Goal: Information Seeking & Learning: Learn about a topic

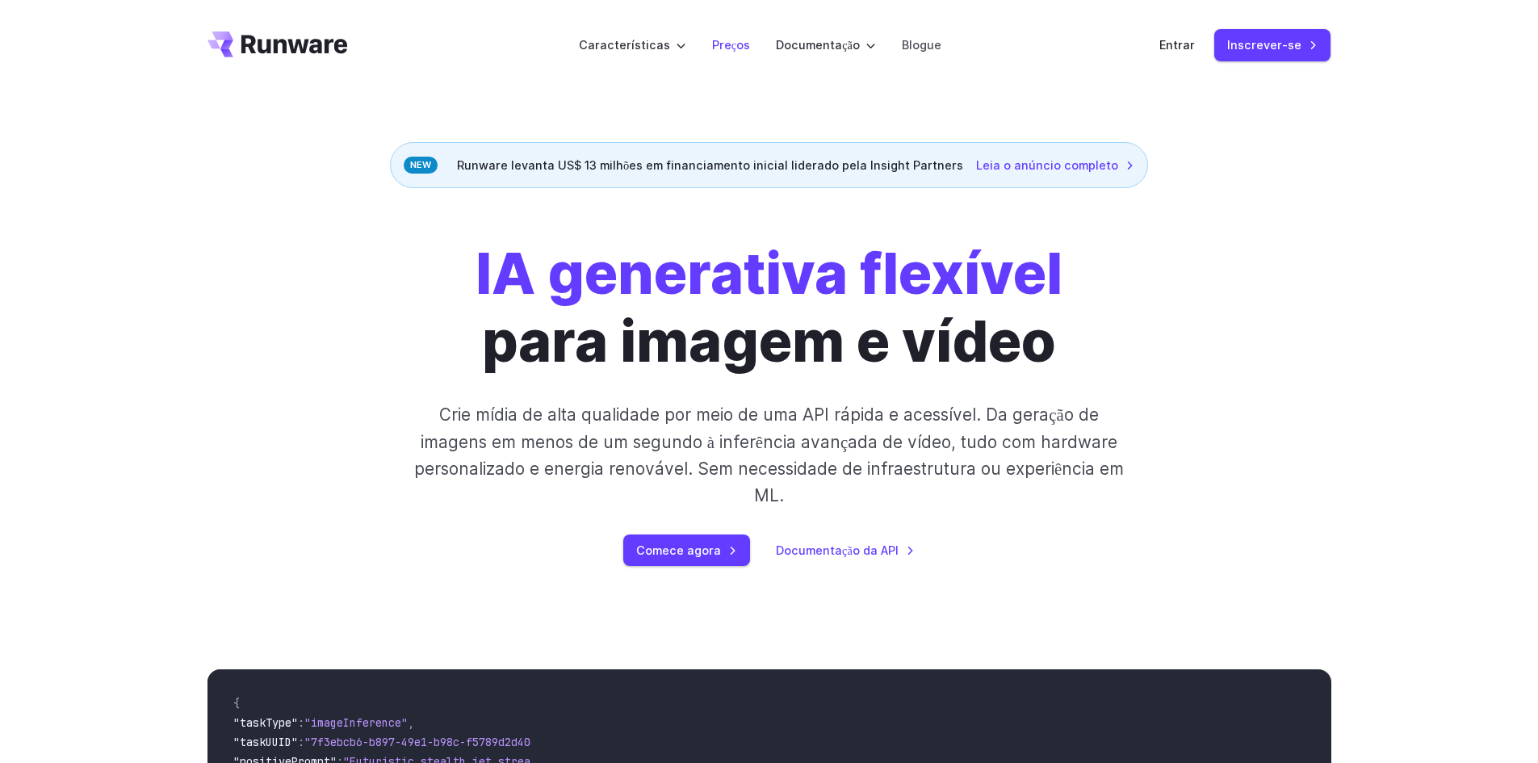
click at [729, 45] on font "Preços" at bounding box center [731, 45] width 38 height 14
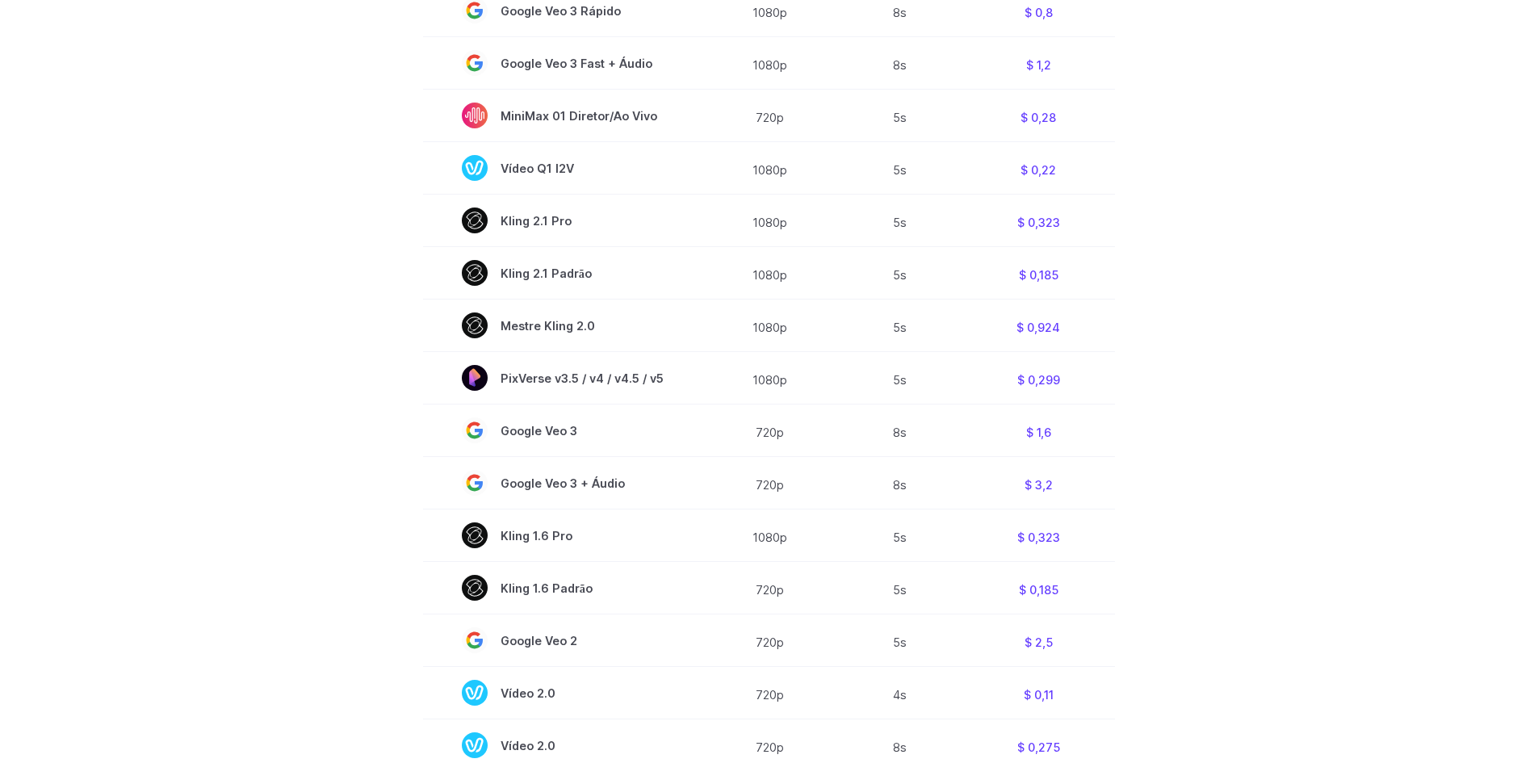
scroll to position [969, 0]
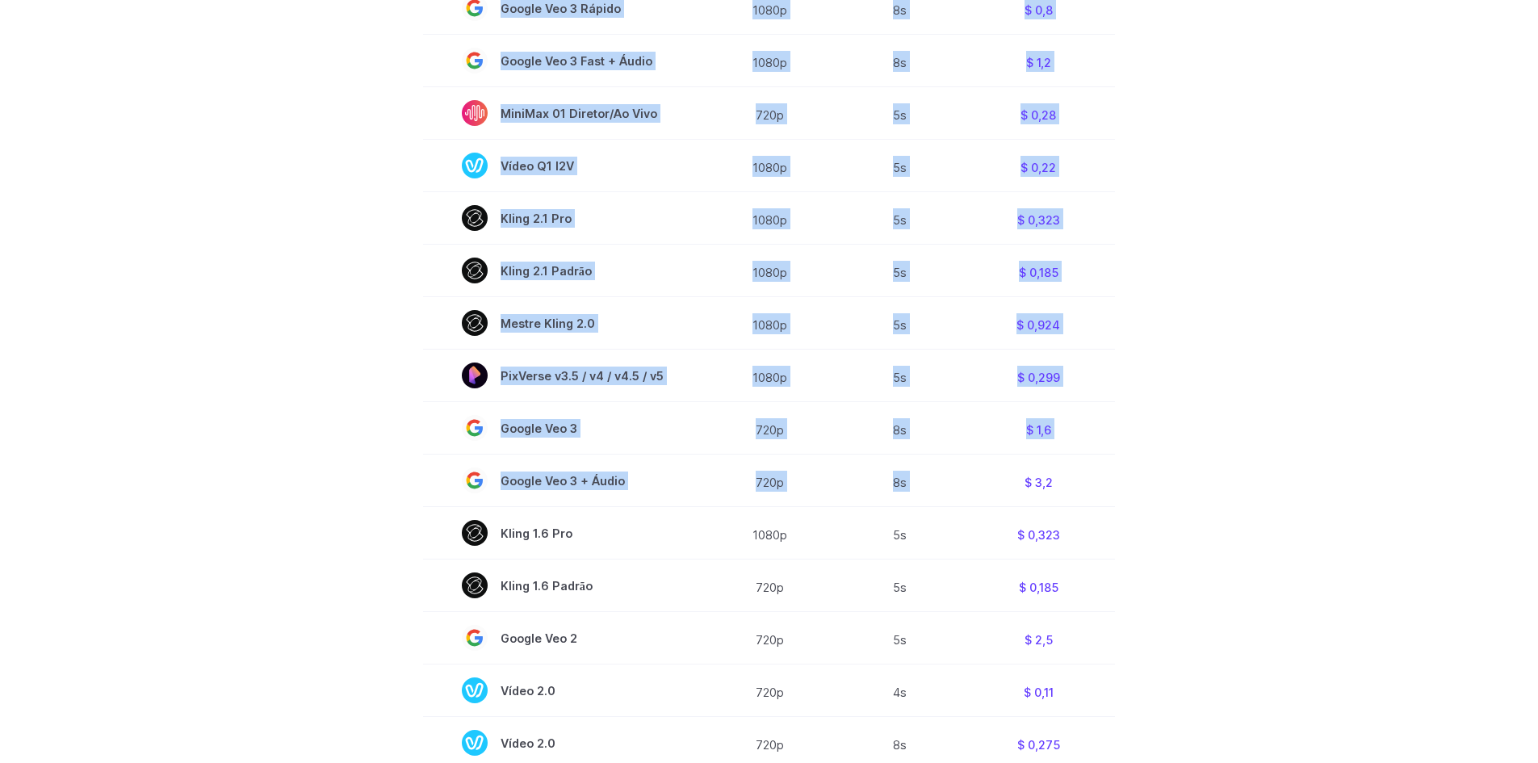
drag, startPoint x: 1041, startPoint y: 484, endPoint x: 1117, endPoint y: 483, distance: 75.9
click at [1117, 483] on section "Modelo Resolução Duração Preço / Vídeo MiniMax Hailuo 02 768p 10s $ 0,56 MiniMa…" at bounding box center [769, 220] width 1124 height 1096
click at [1157, 485] on section "Modelo Resolução Duração Preço / Vídeo MiniMax Hailuo 02 768p 10s $ 0,56 MiniMa…" at bounding box center [769, 220] width 1124 height 1096
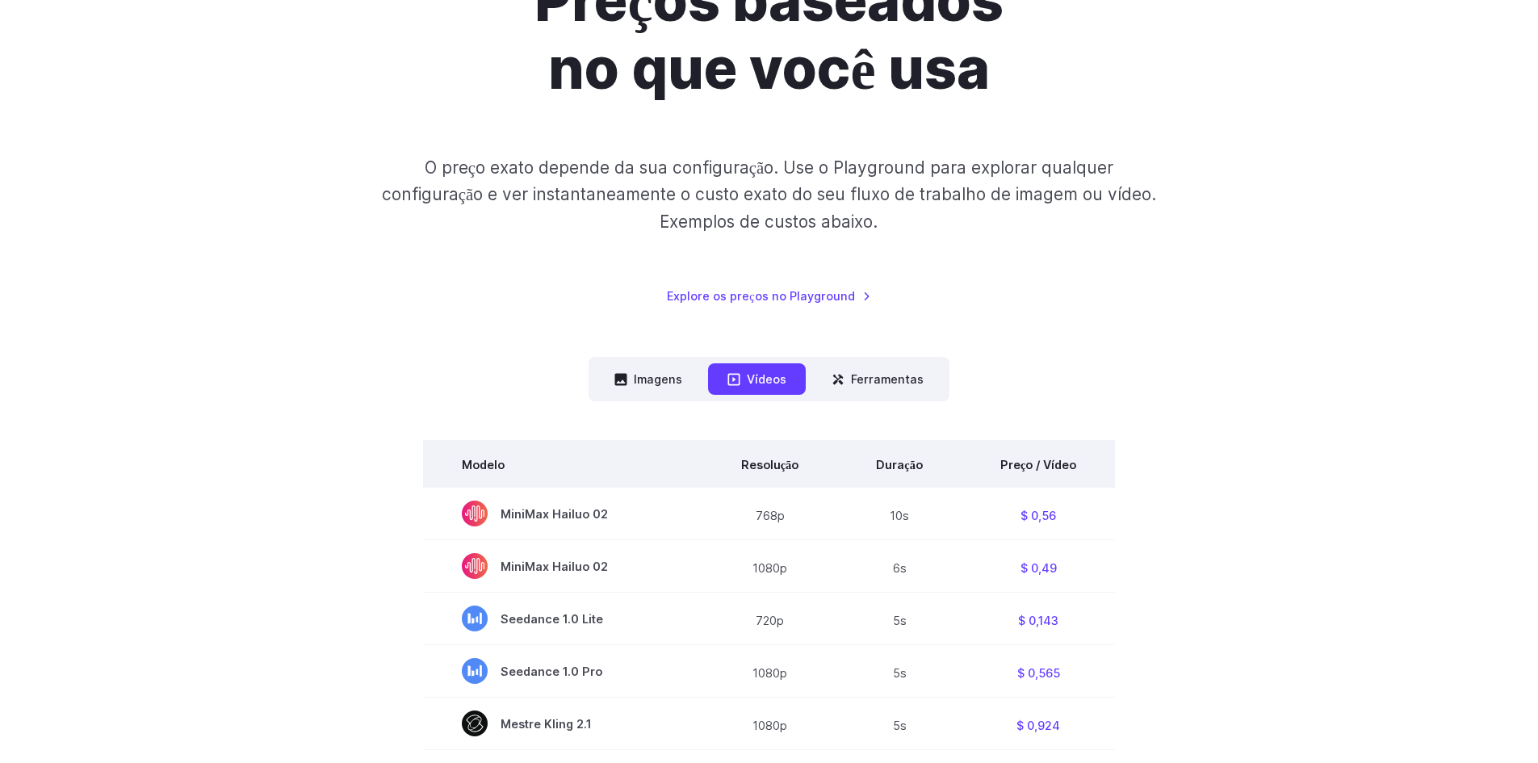
scroll to position [194, 0]
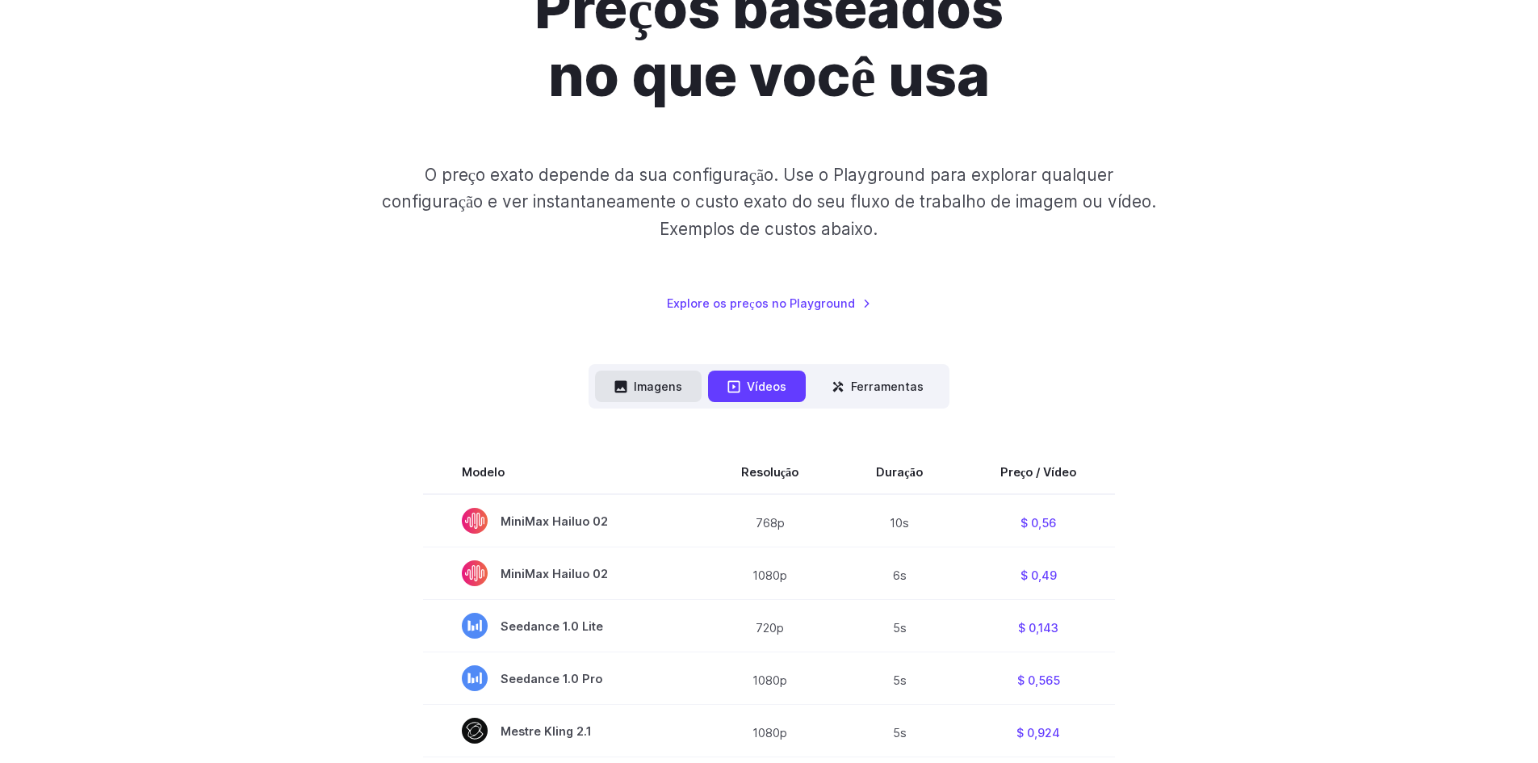
click at [661, 393] on font "Imagens" at bounding box center [658, 386] width 48 height 14
click at [668, 379] on font "Imagens" at bounding box center [658, 386] width 48 height 14
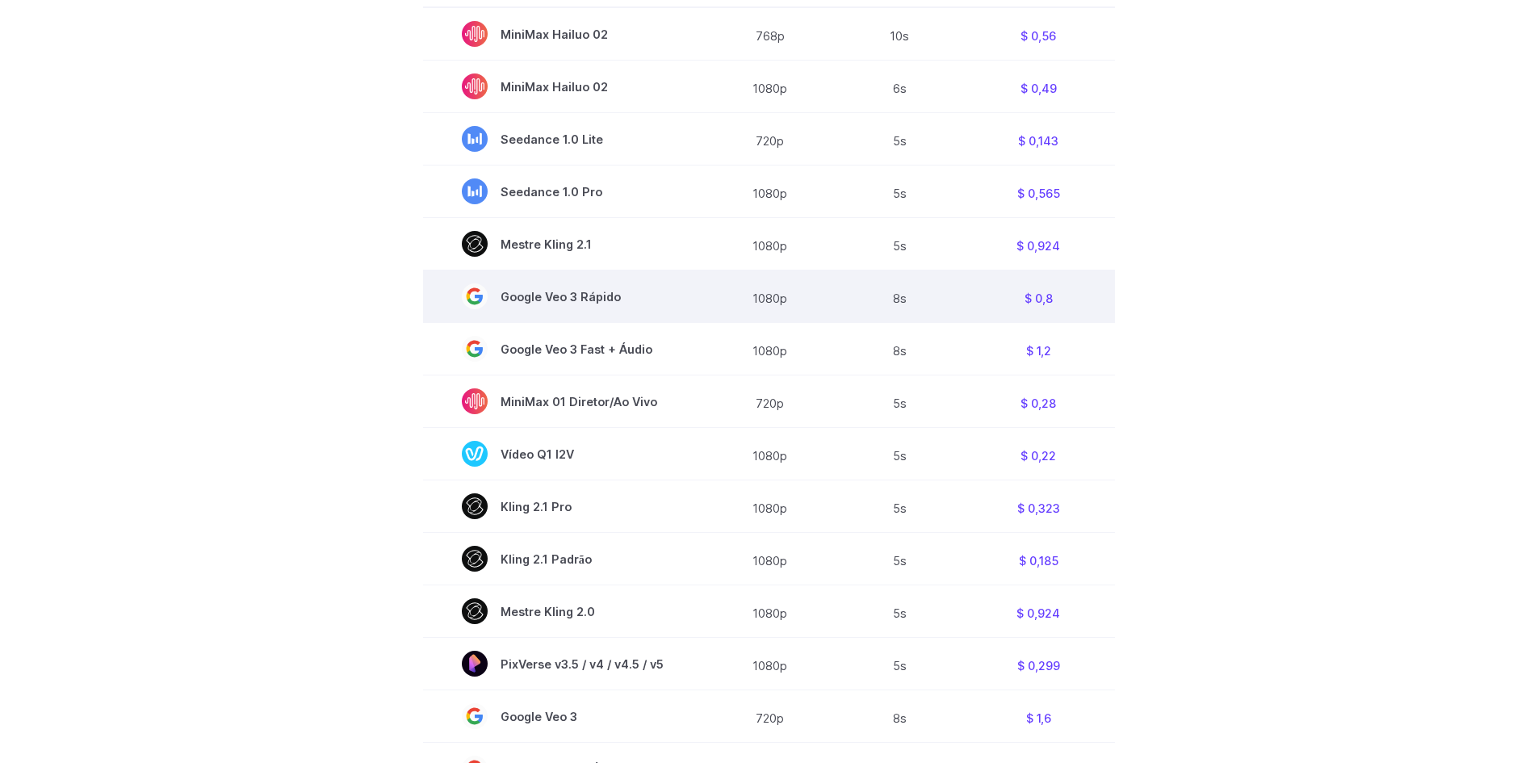
scroll to position [775, 0]
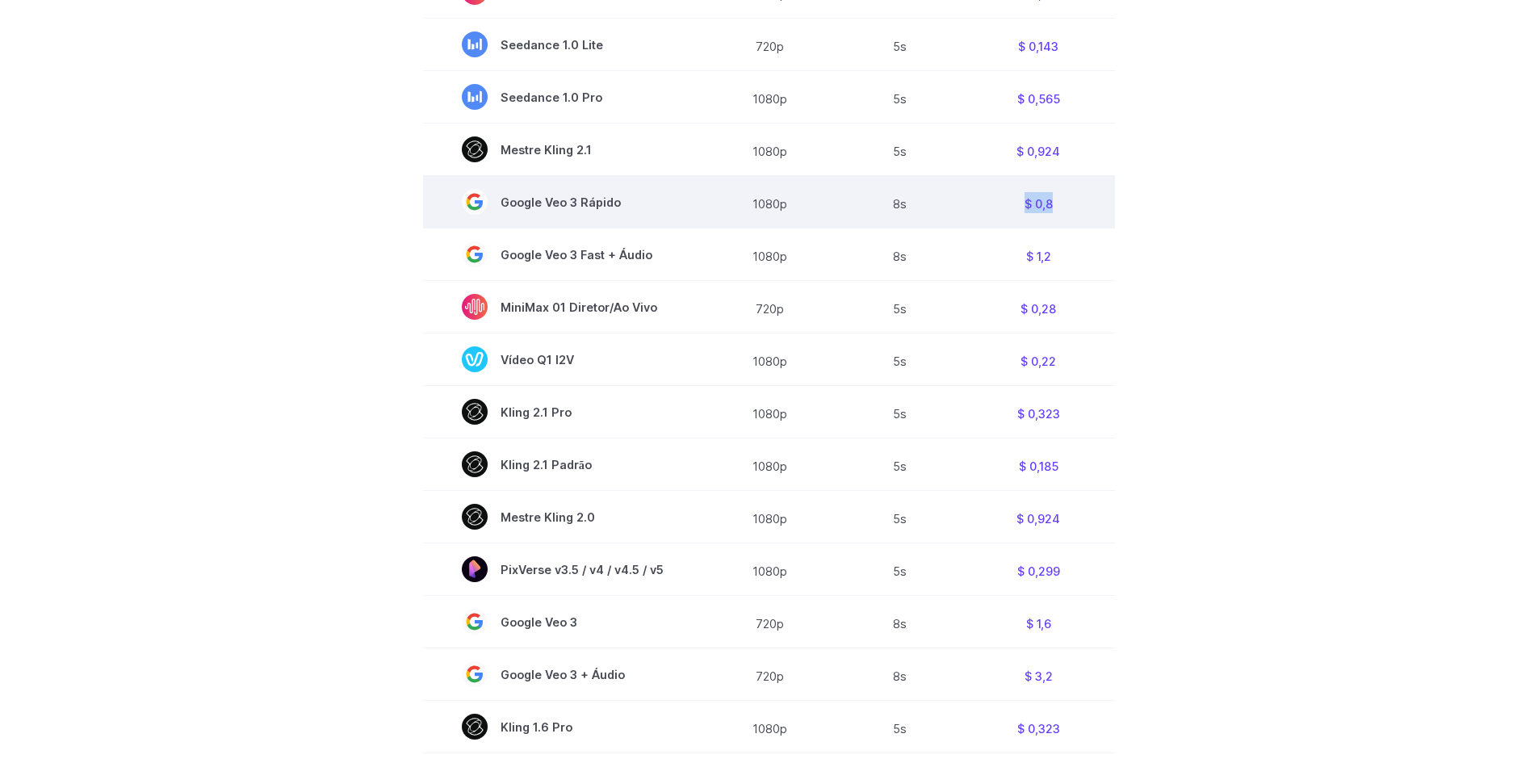
drag, startPoint x: 1041, startPoint y: 204, endPoint x: 1012, endPoint y: 203, distance: 29.1
click at [1012, 203] on td "$ 0,8" at bounding box center [1037, 202] width 153 height 52
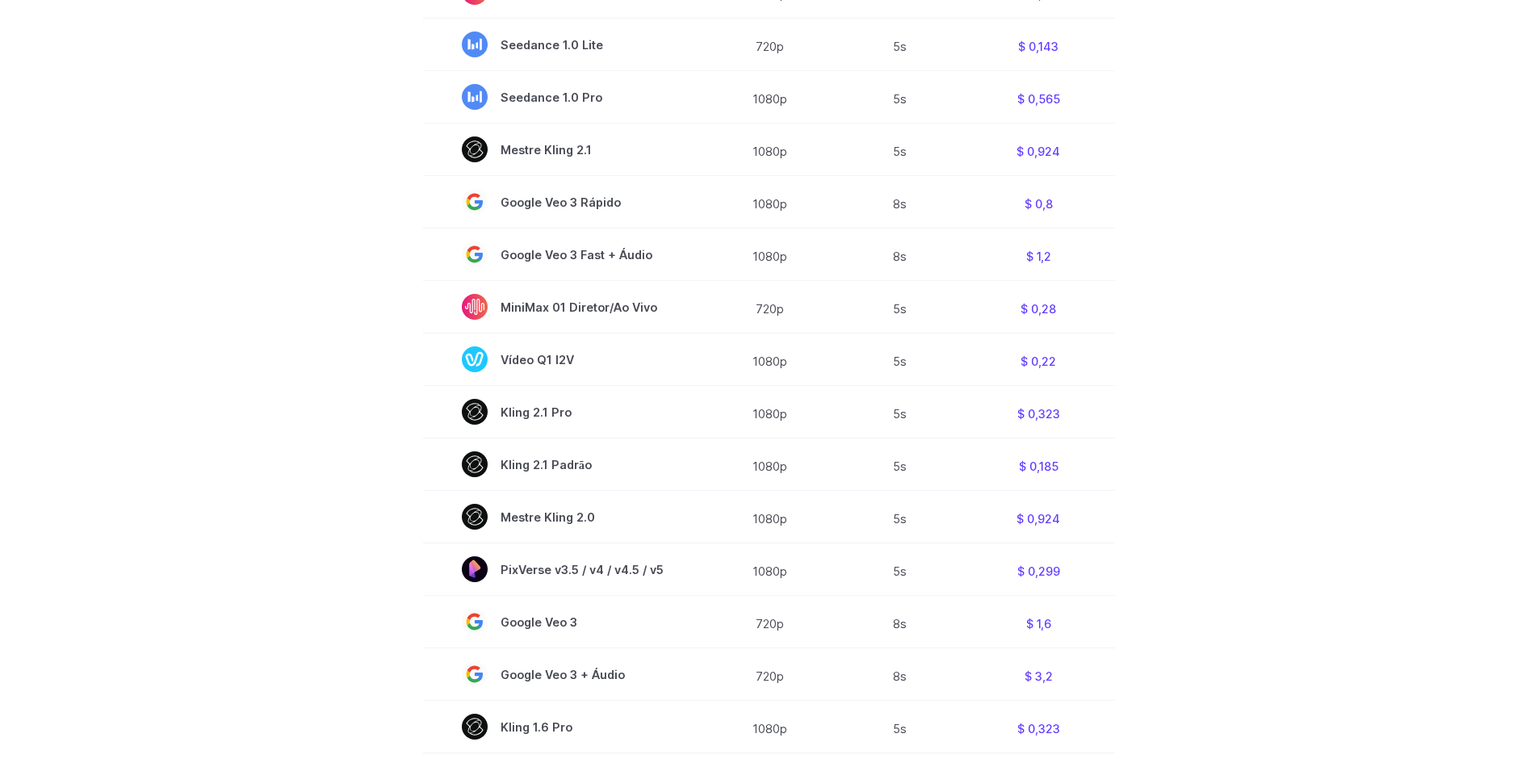
click at [1175, 257] on section "Modelo Resolução Duração Preço / Vídeo MiniMax Hailuo 02 768p 10s $ 0,56 MiniMa…" at bounding box center [769, 414] width 1124 height 1096
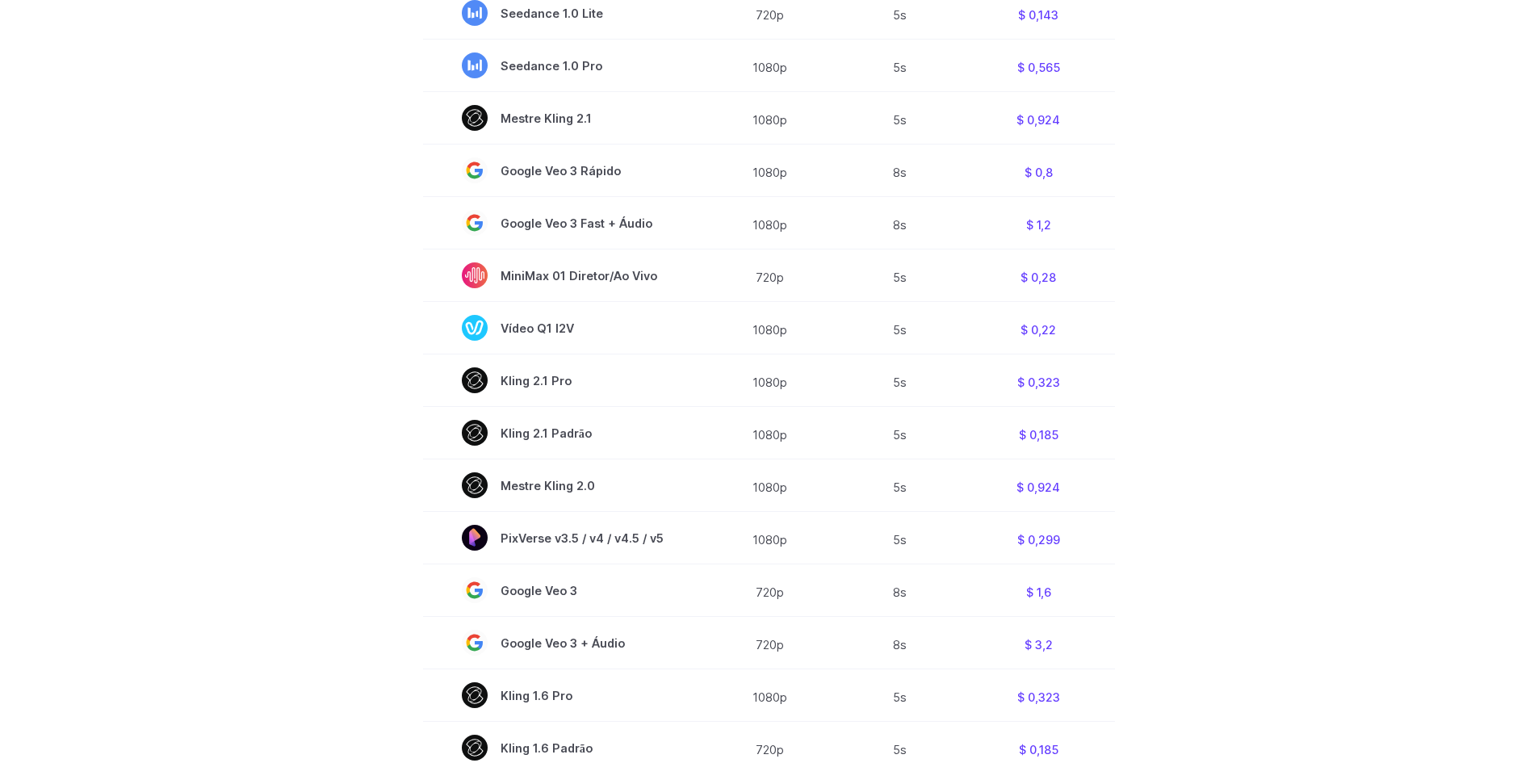
scroll to position [872, 0]
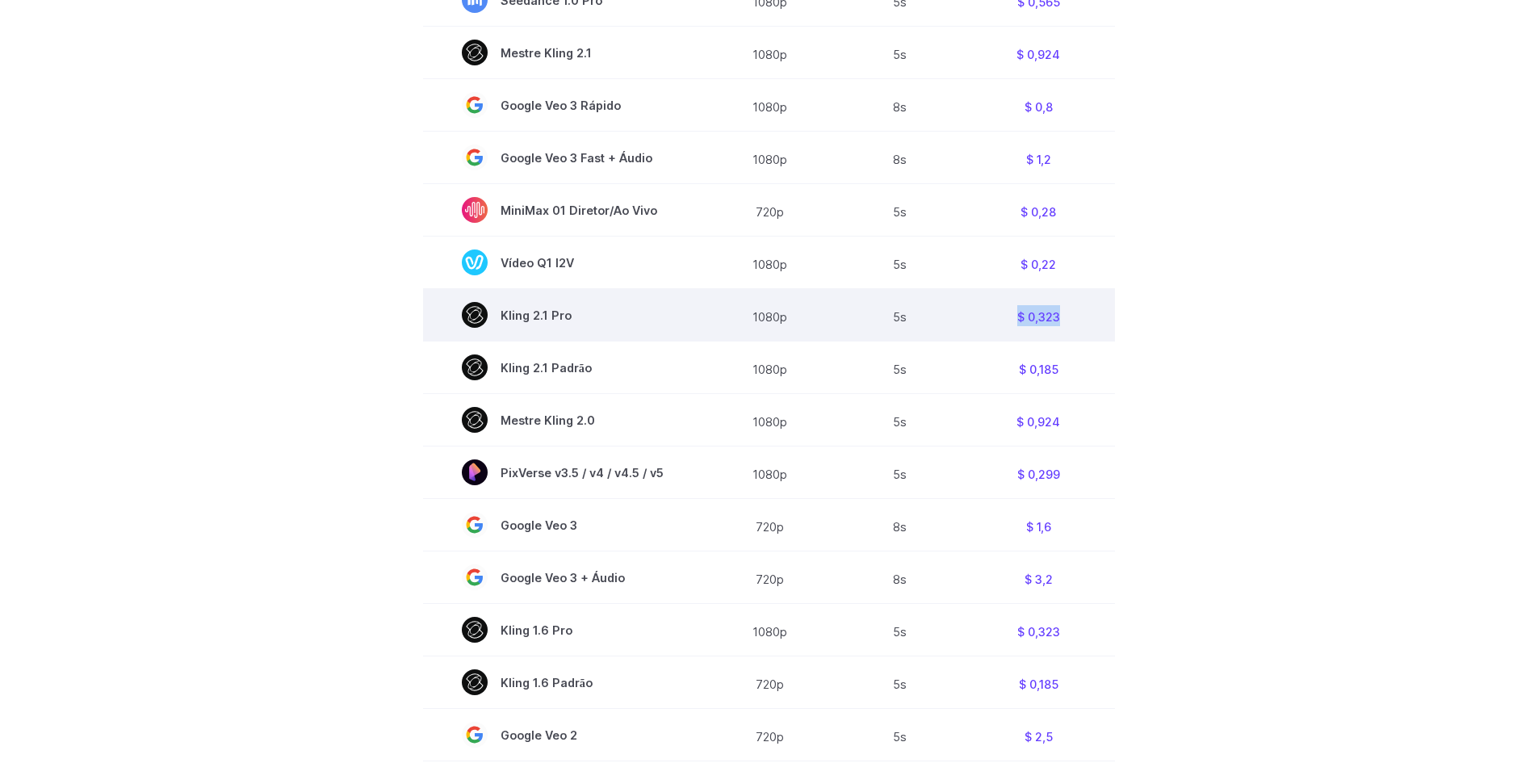
drag, startPoint x: 1073, startPoint y: 314, endPoint x: 982, endPoint y: 312, distance: 91.2
click at [982, 312] on td "$ 0,323" at bounding box center [1037, 315] width 153 height 52
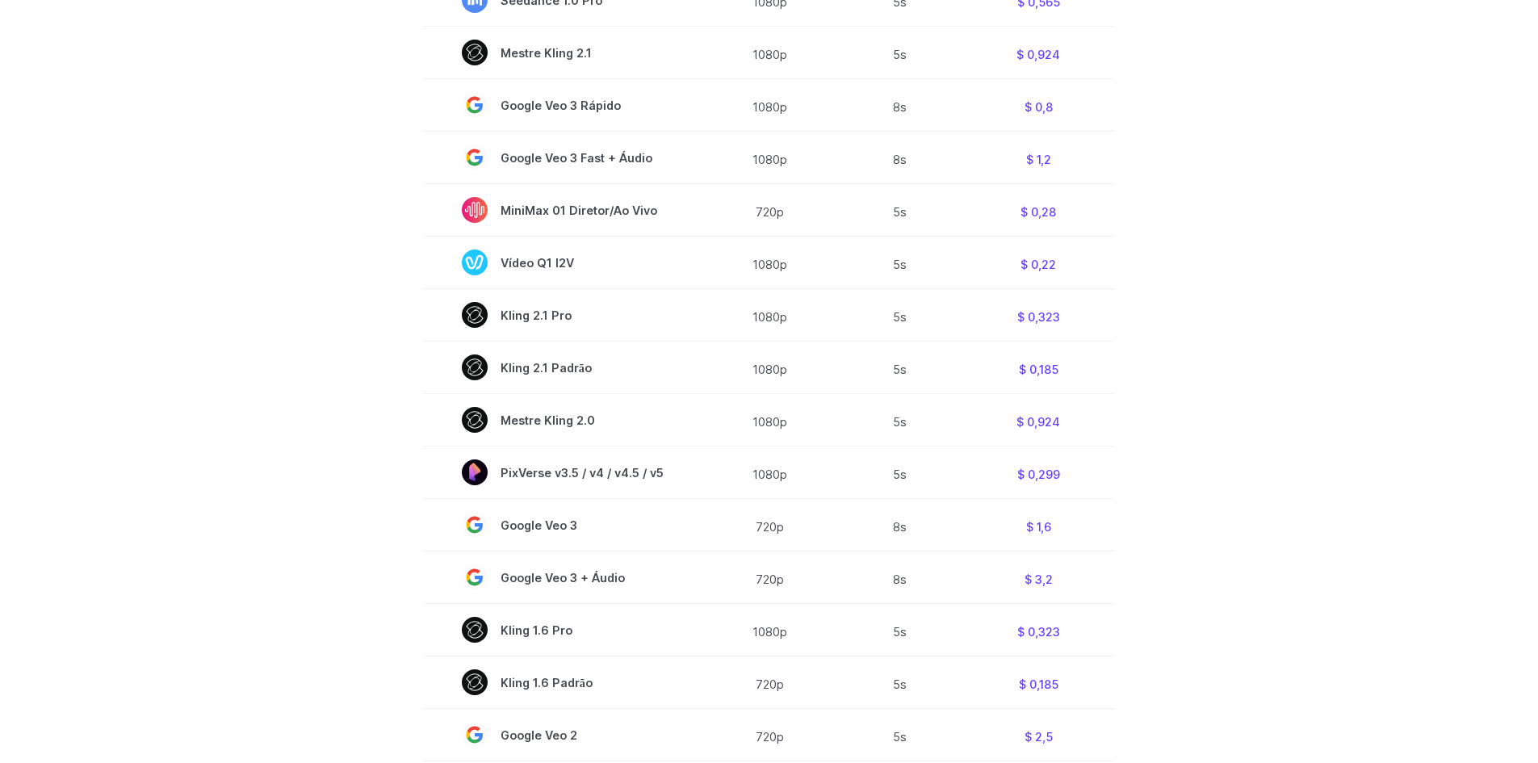
click at [1135, 341] on section "Modelo Resolução Duração Preço / Vídeo MiniMax Hailuo 02 768p 10s $ 0,56 MiniMa…" at bounding box center [769, 317] width 1124 height 1096
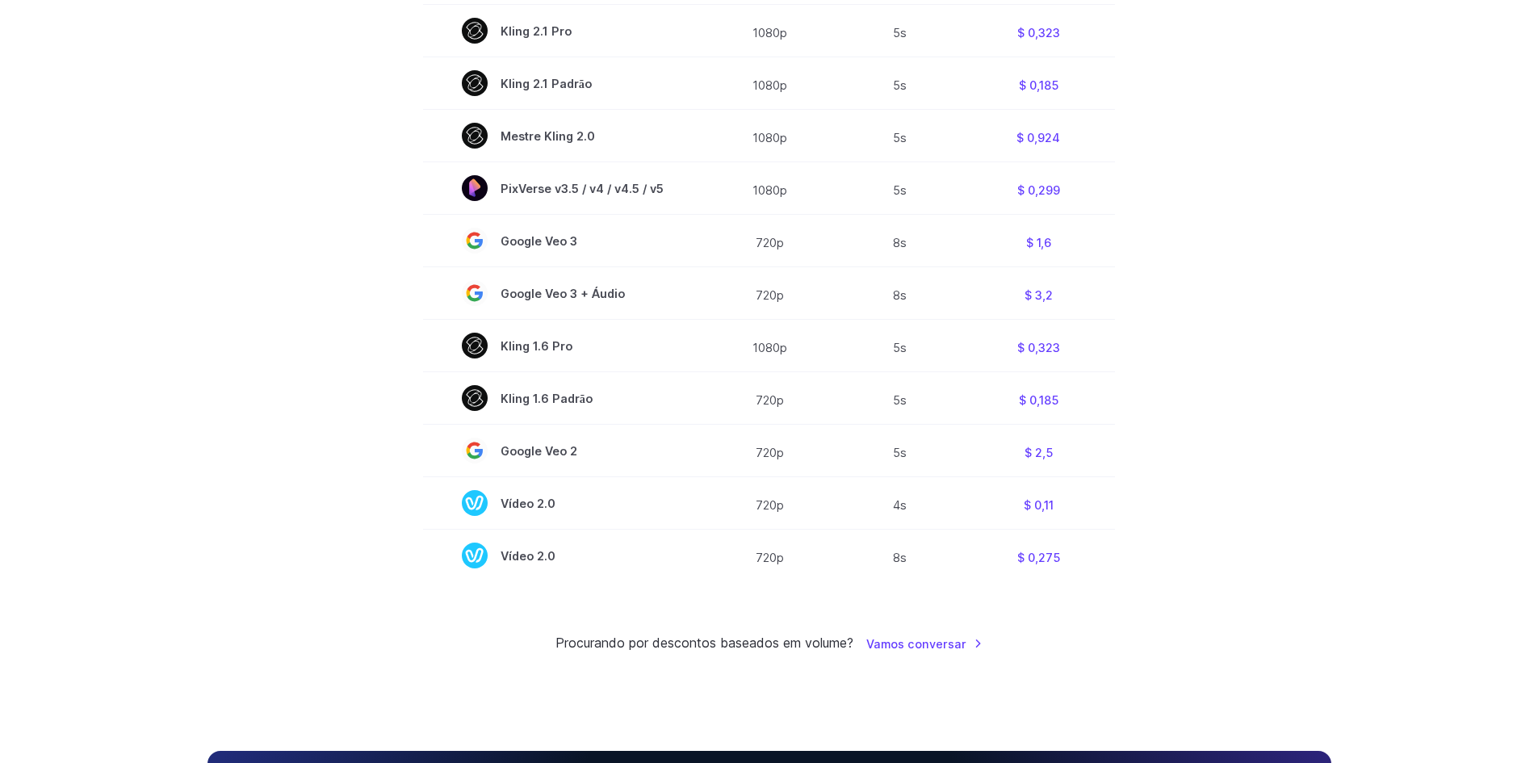
scroll to position [1162, 0]
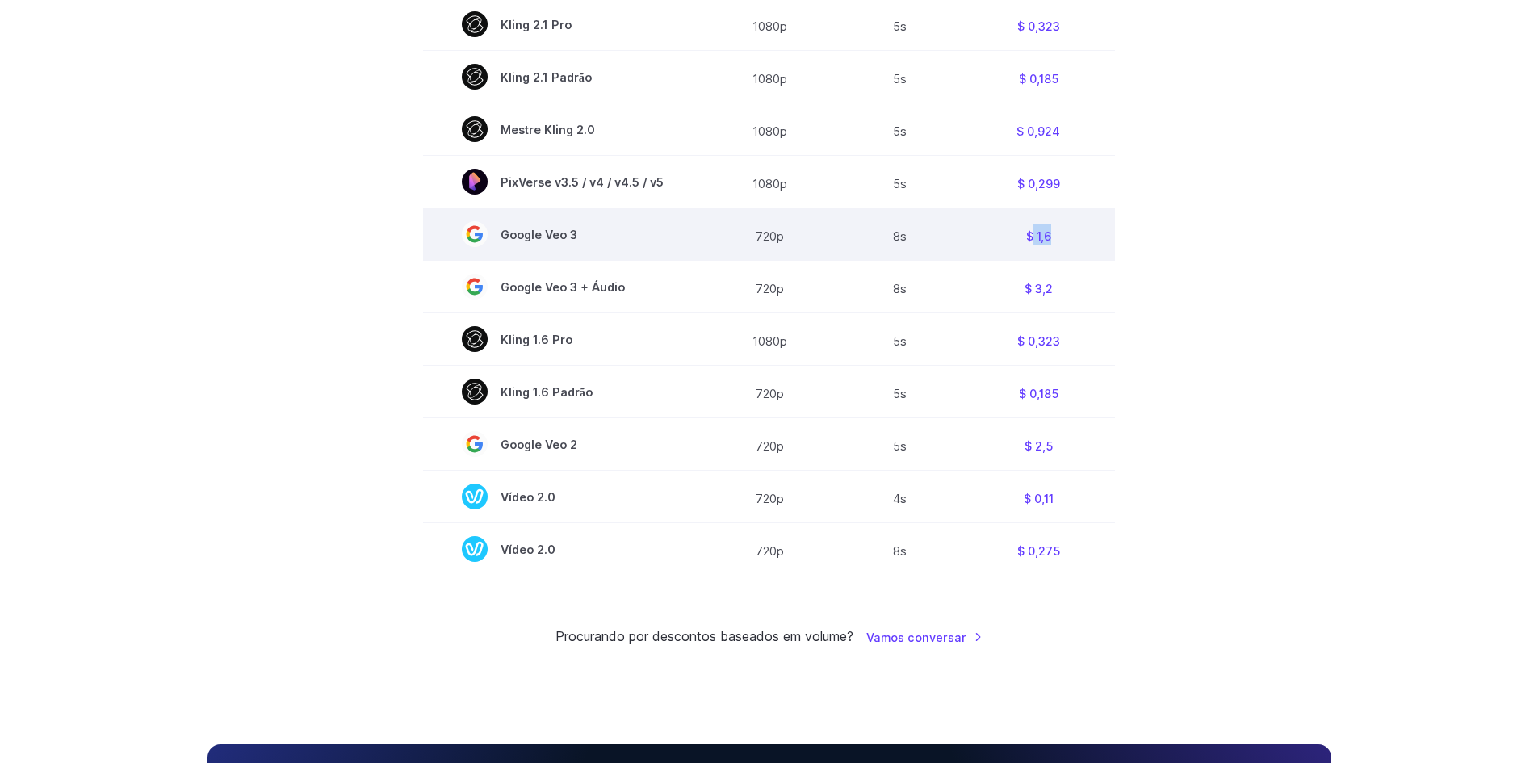
drag, startPoint x: 1064, startPoint y: 252, endPoint x: 1020, endPoint y: 241, distance: 45.8
click at [1022, 241] on td "$ 1,6" at bounding box center [1037, 234] width 153 height 52
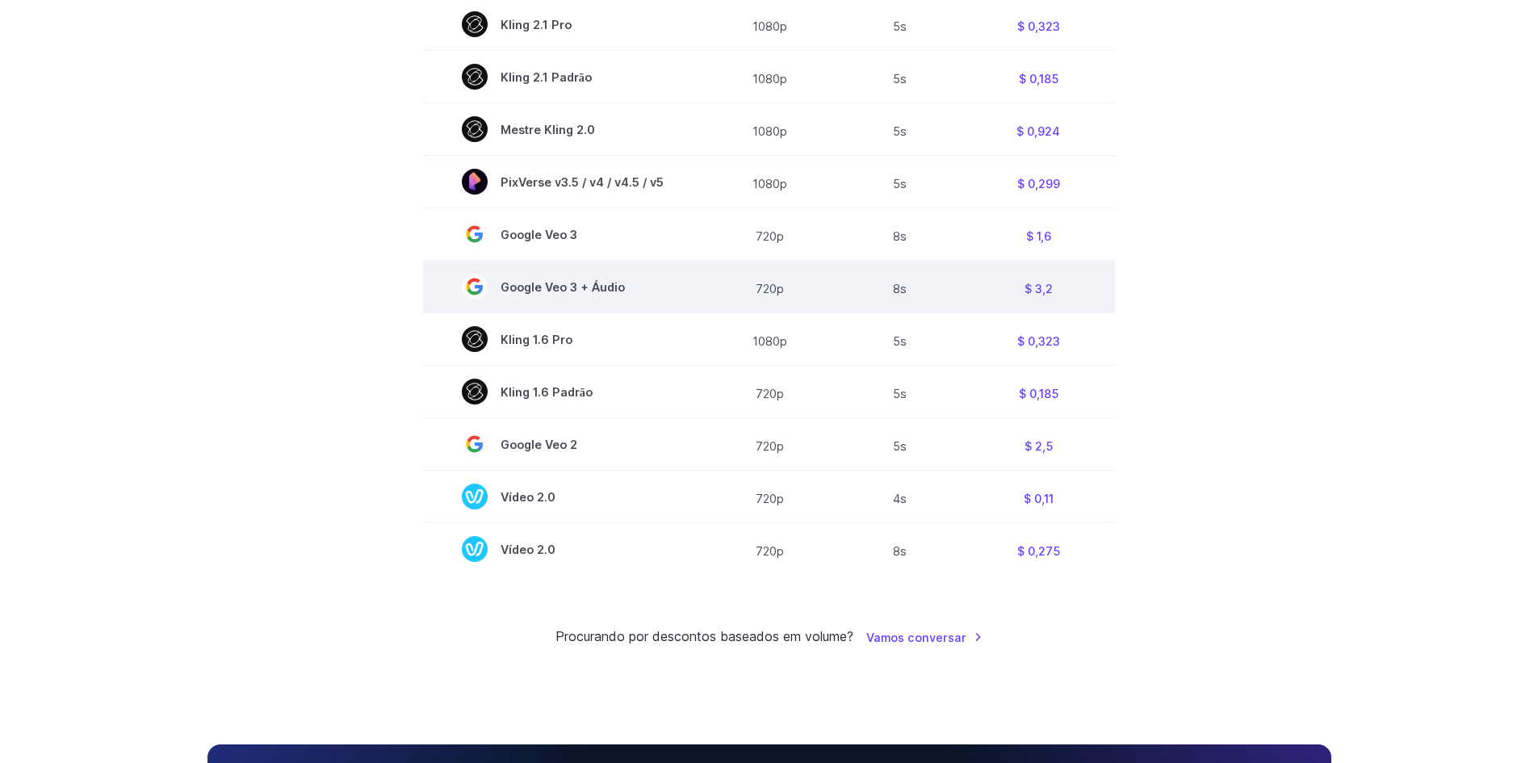
click at [1088, 284] on td "$ 3,2" at bounding box center [1037, 287] width 153 height 52
drag, startPoint x: 1048, startPoint y: 287, endPoint x: 989, endPoint y: 285, distance: 59.0
click at [989, 285] on td "$ 3,2" at bounding box center [1037, 287] width 153 height 52
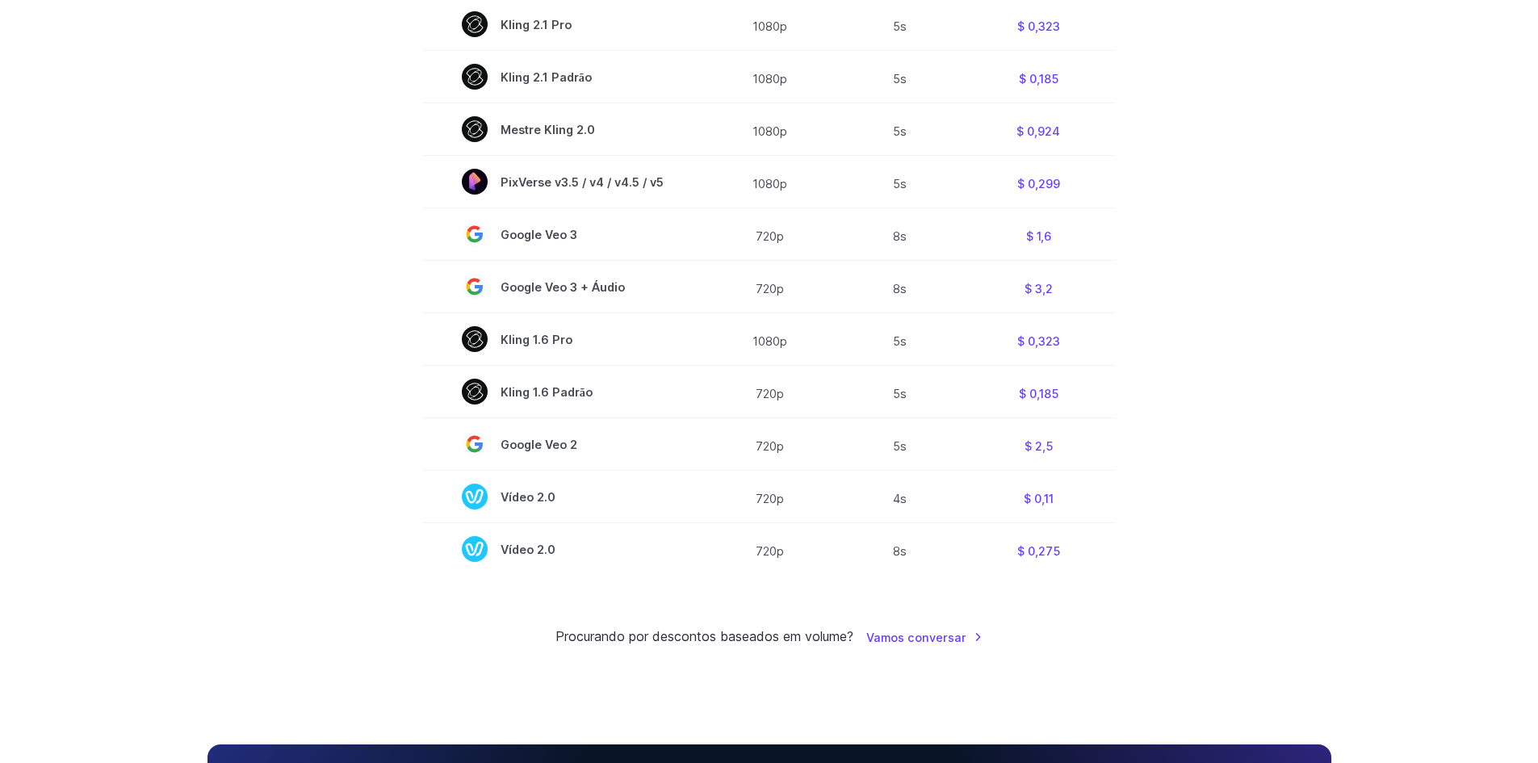
click at [1117, 372] on section "Modelo Resolução Duração Preço / Vídeo MiniMax Hailuo 02 768p 10s $ 0,56 MiniMa…" at bounding box center [769, 27] width 1124 height 1096
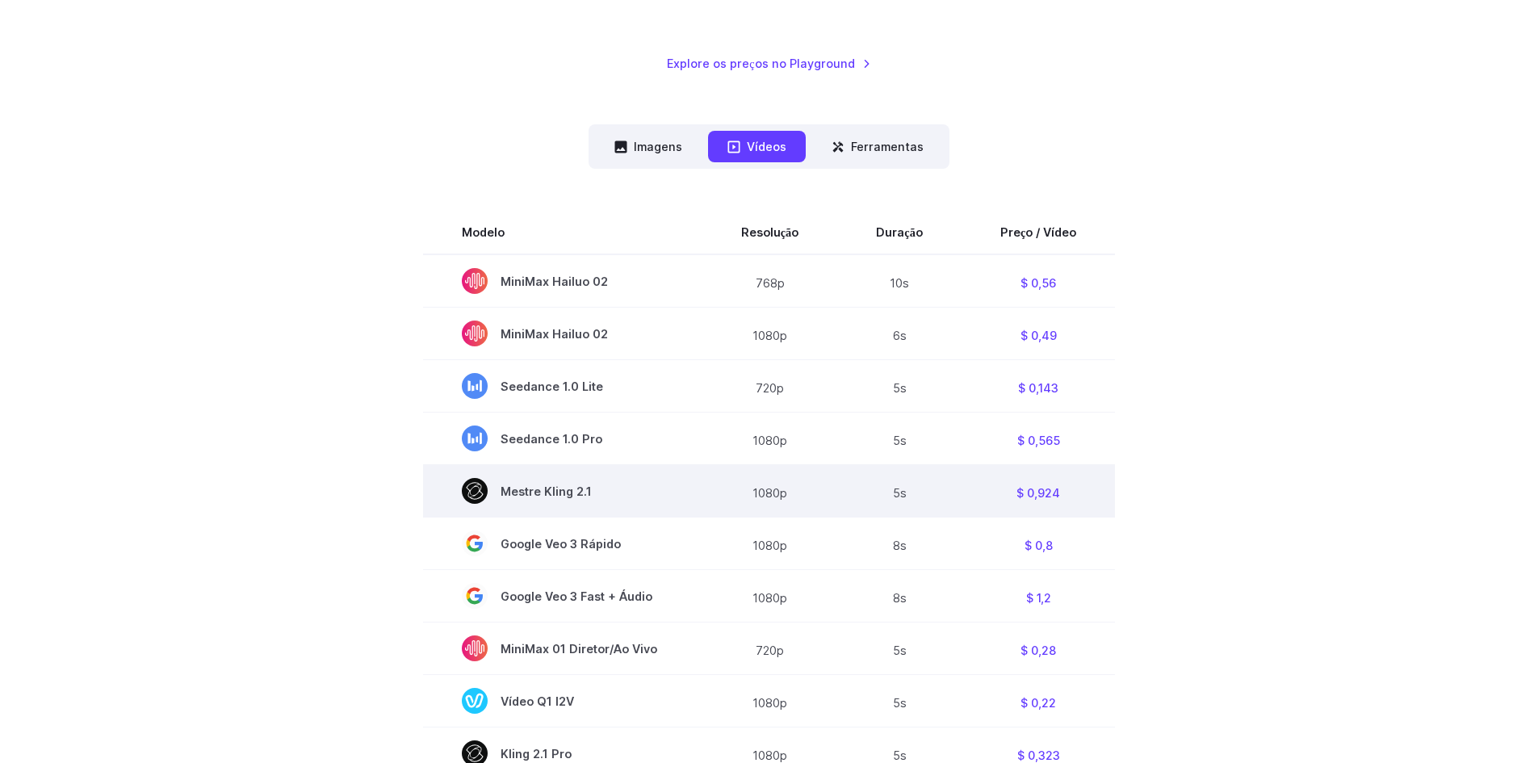
scroll to position [291, 0]
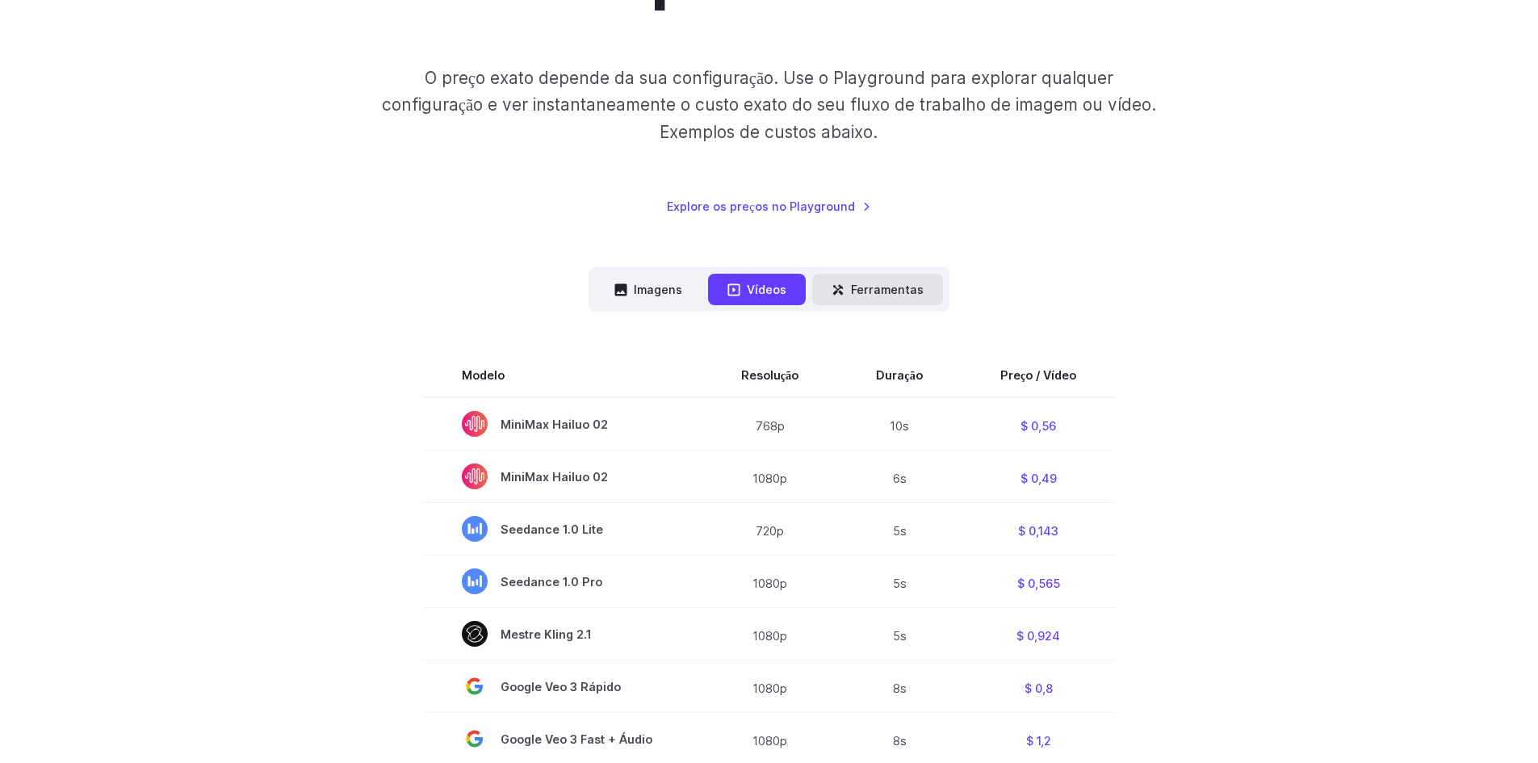
click at [861, 290] on font "Ferramentas" at bounding box center [887, 290] width 73 height 14
click at [631, 272] on nav "**********" at bounding box center [768, 289] width 361 height 44
click at [635, 282] on button "Imagens" at bounding box center [648, 289] width 107 height 31
click at [636, 281] on font "Imagens" at bounding box center [658, 289] width 48 height 19
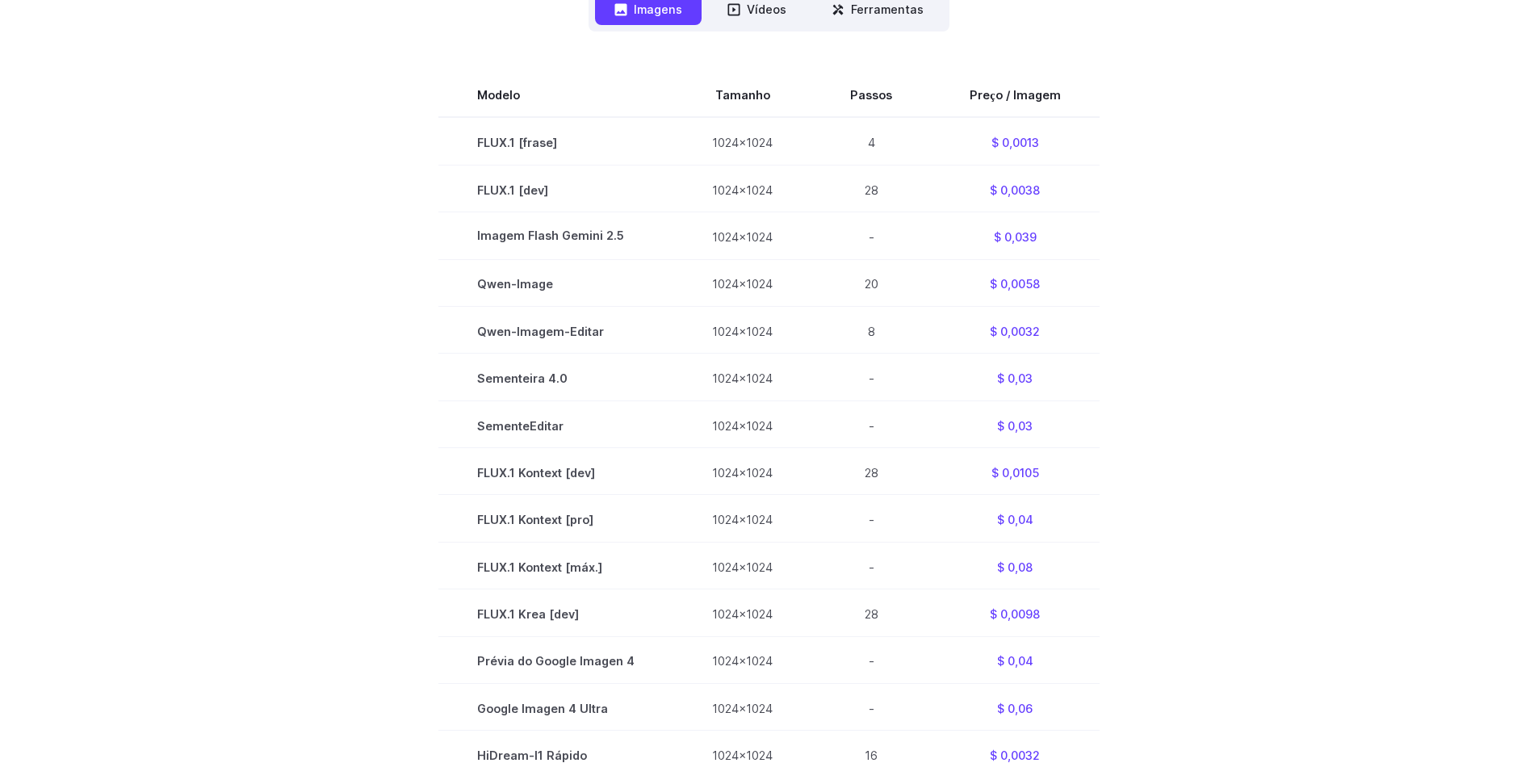
scroll to position [581, 0]
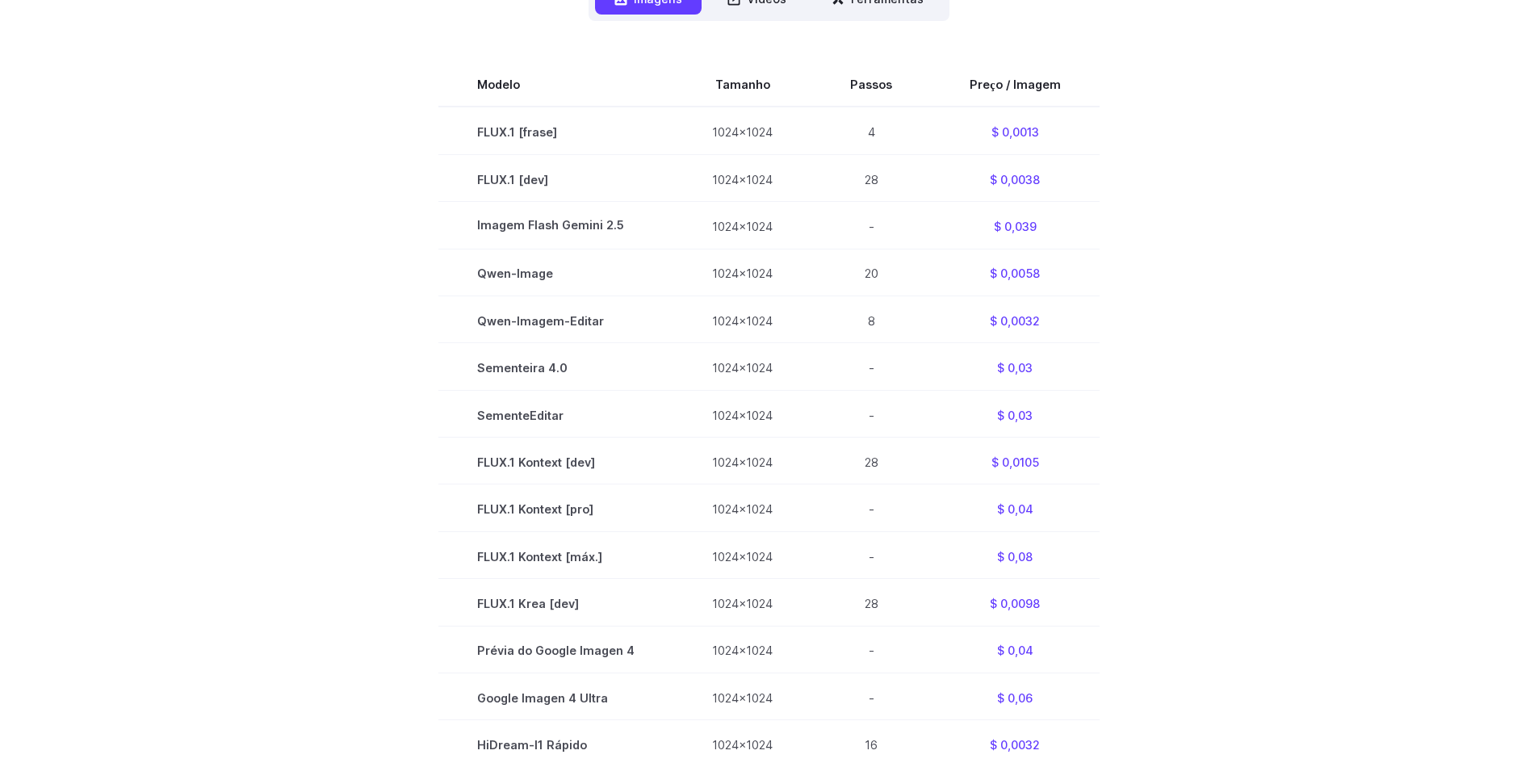
click at [1267, 230] on section "Modelo Tamanho Passos Preço / Imagem FLUX.1 [frase] 1024x1024 4 $ 0,0013 FLUX.1…" at bounding box center [769, 555] width 1124 height 990
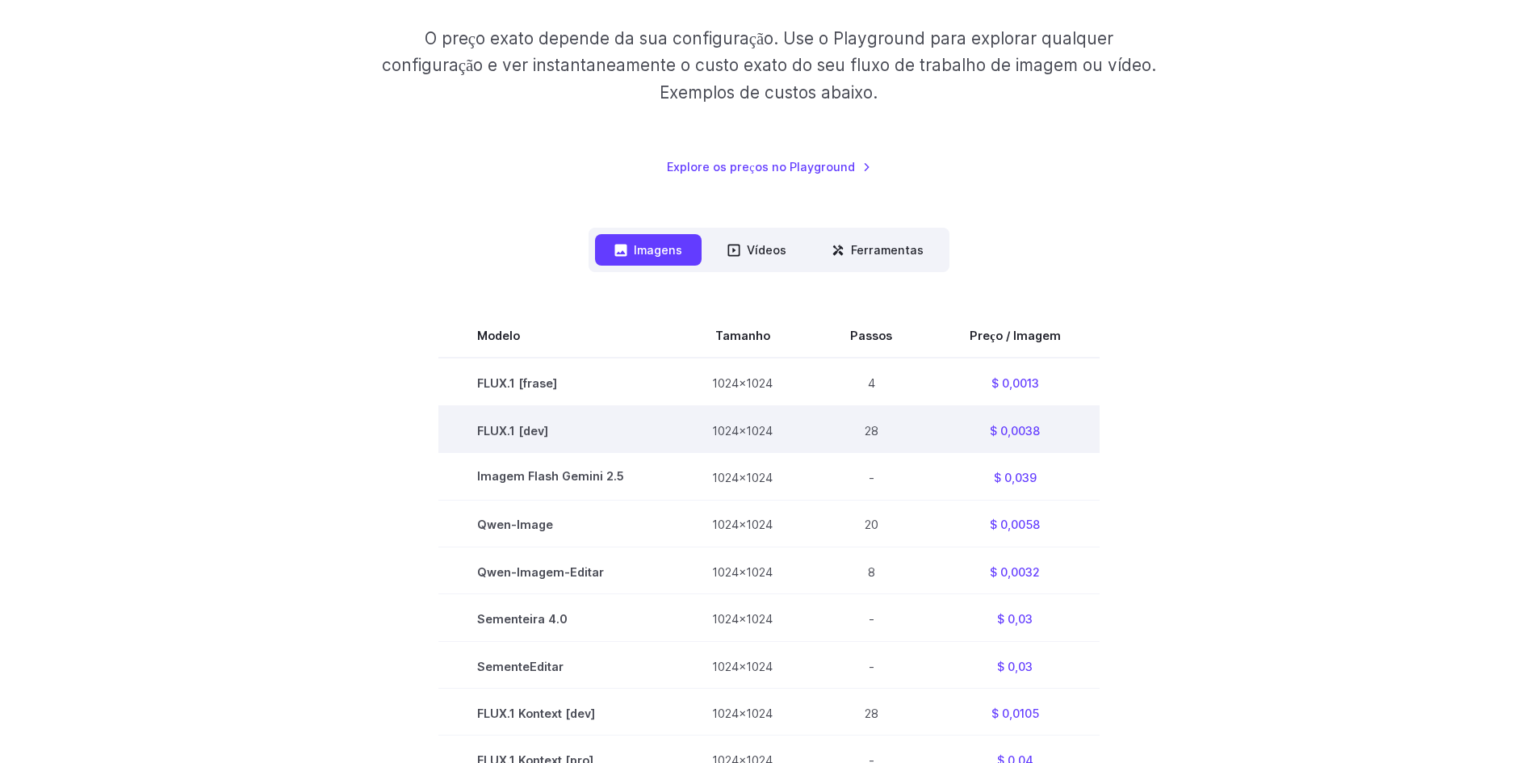
scroll to position [387, 0]
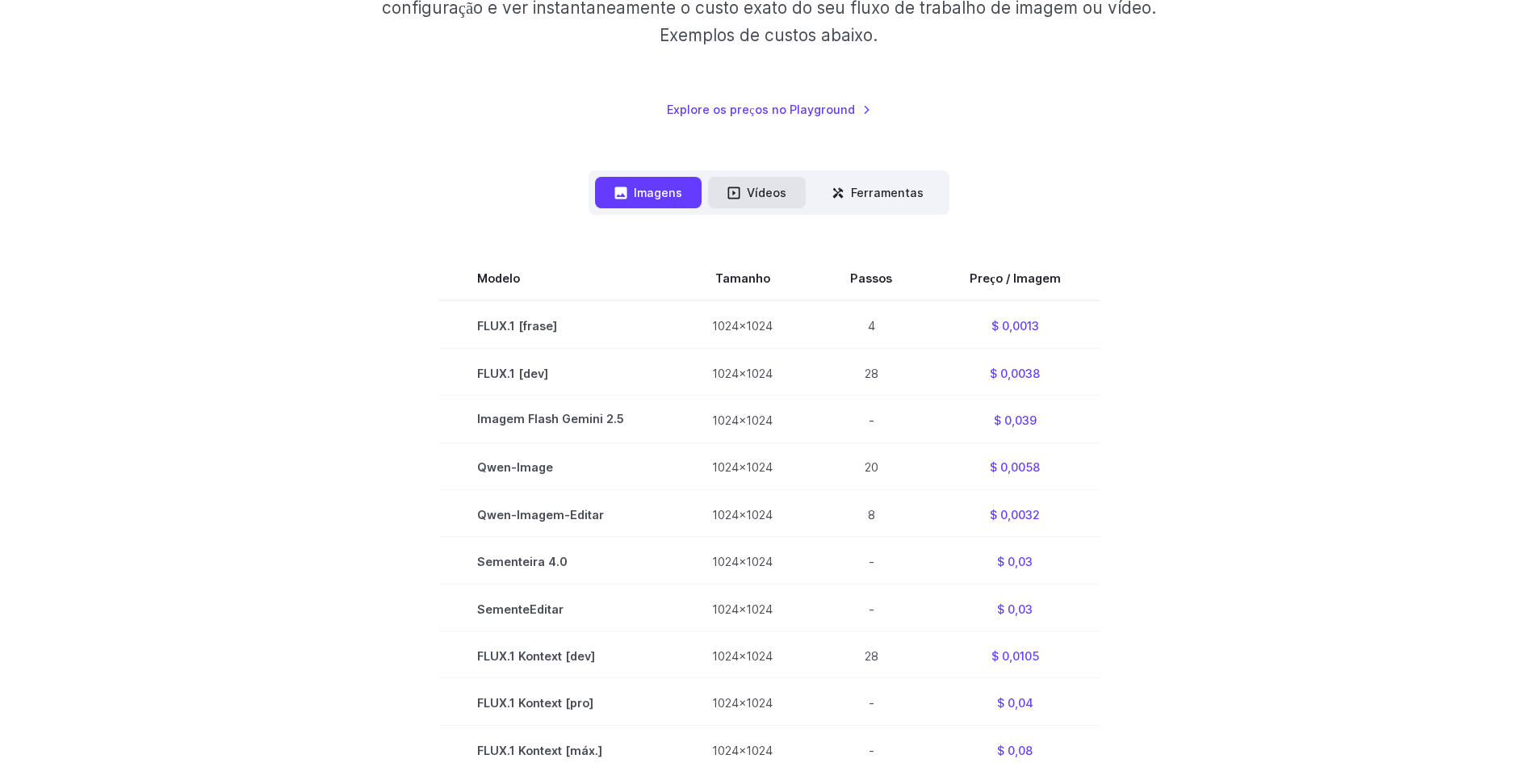
click at [739, 203] on button "Vídeos" at bounding box center [757, 192] width 98 height 31
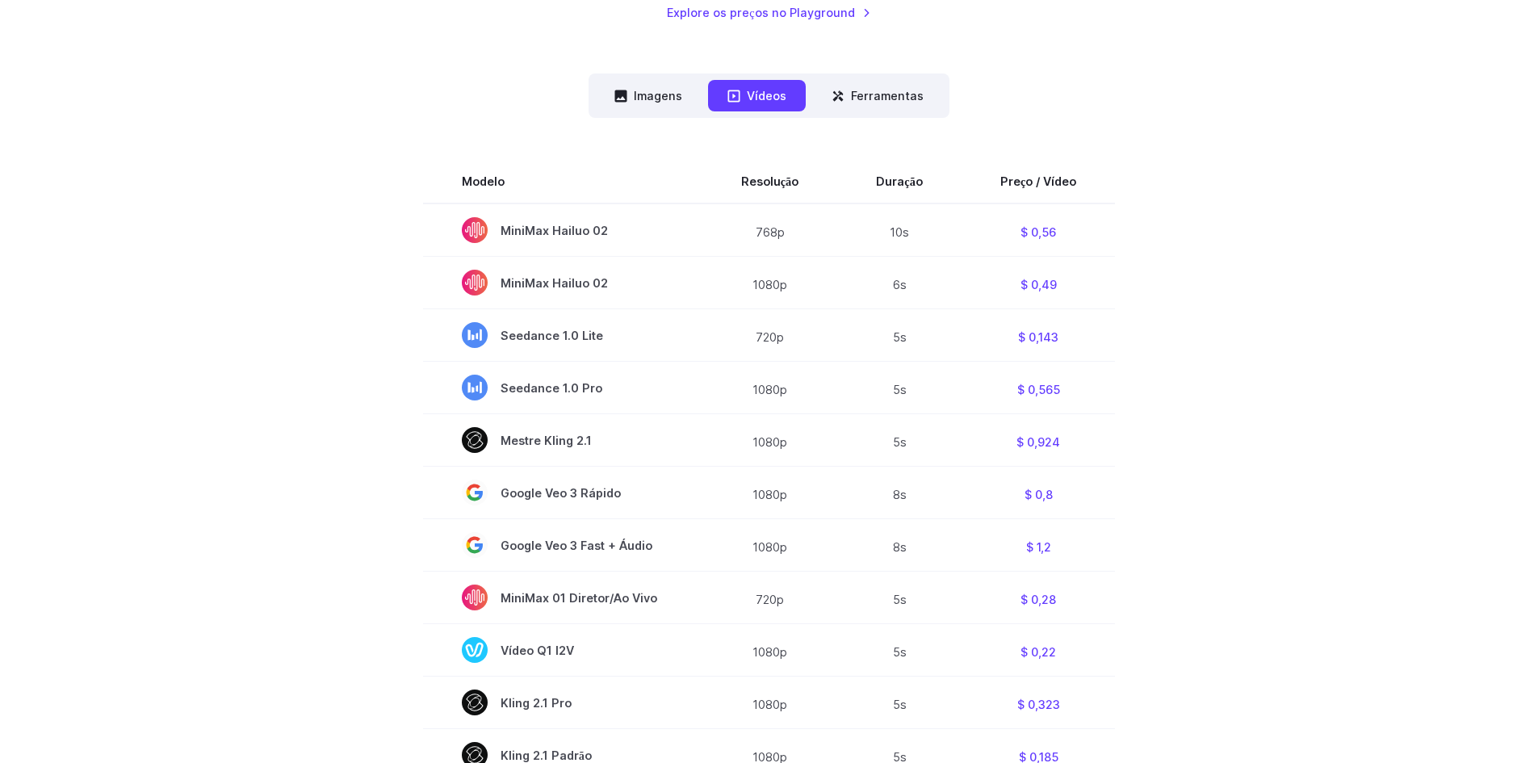
scroll to position [581, 0]
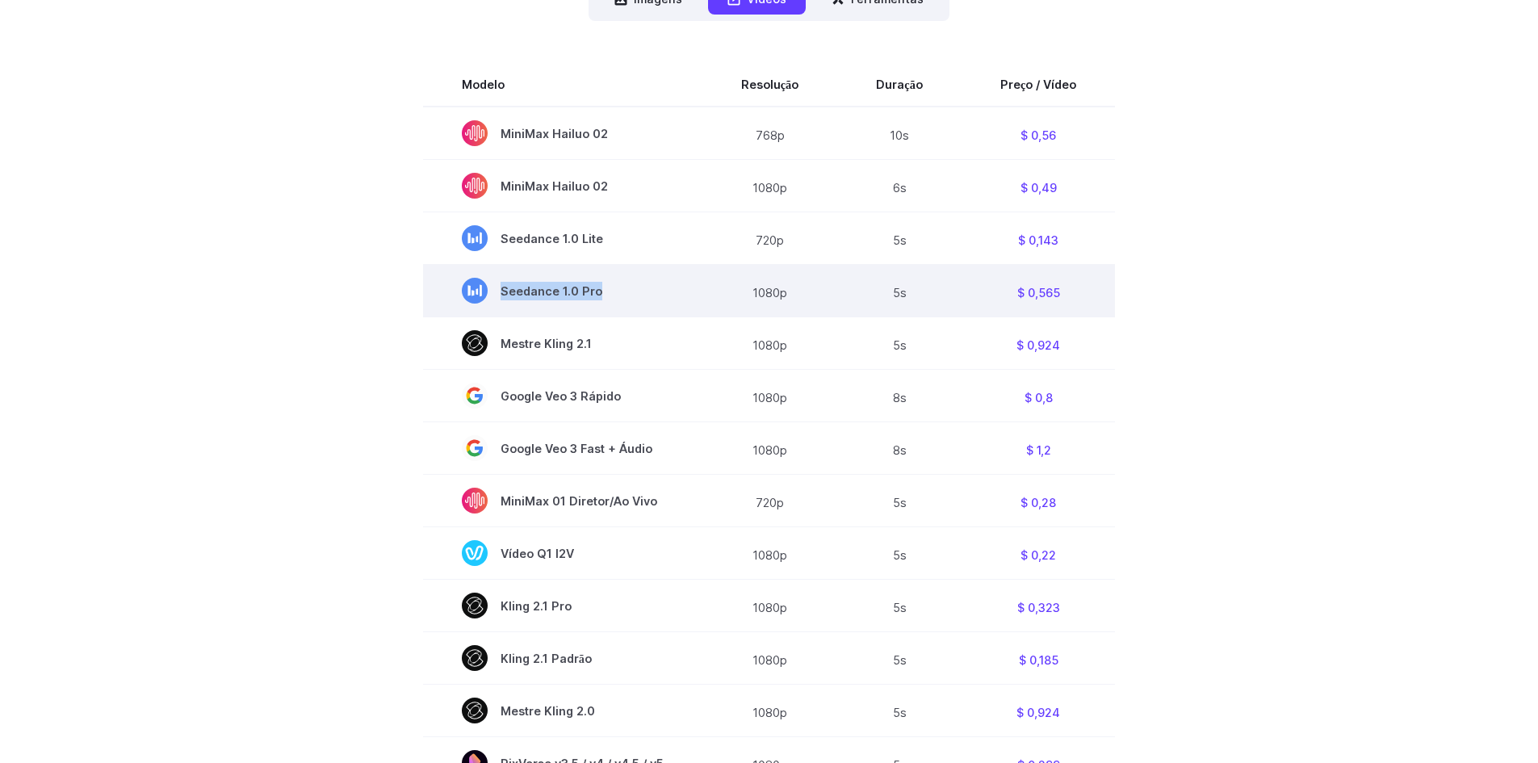
drag, startPoint x: 598, startPoint y: 296, endPoint x: 496, endPoint y: 291, distance: 102.7
click at [496, 291] on span "Seedance 1.0 Pro" at bounding box center [563, 291] width 202 height 26
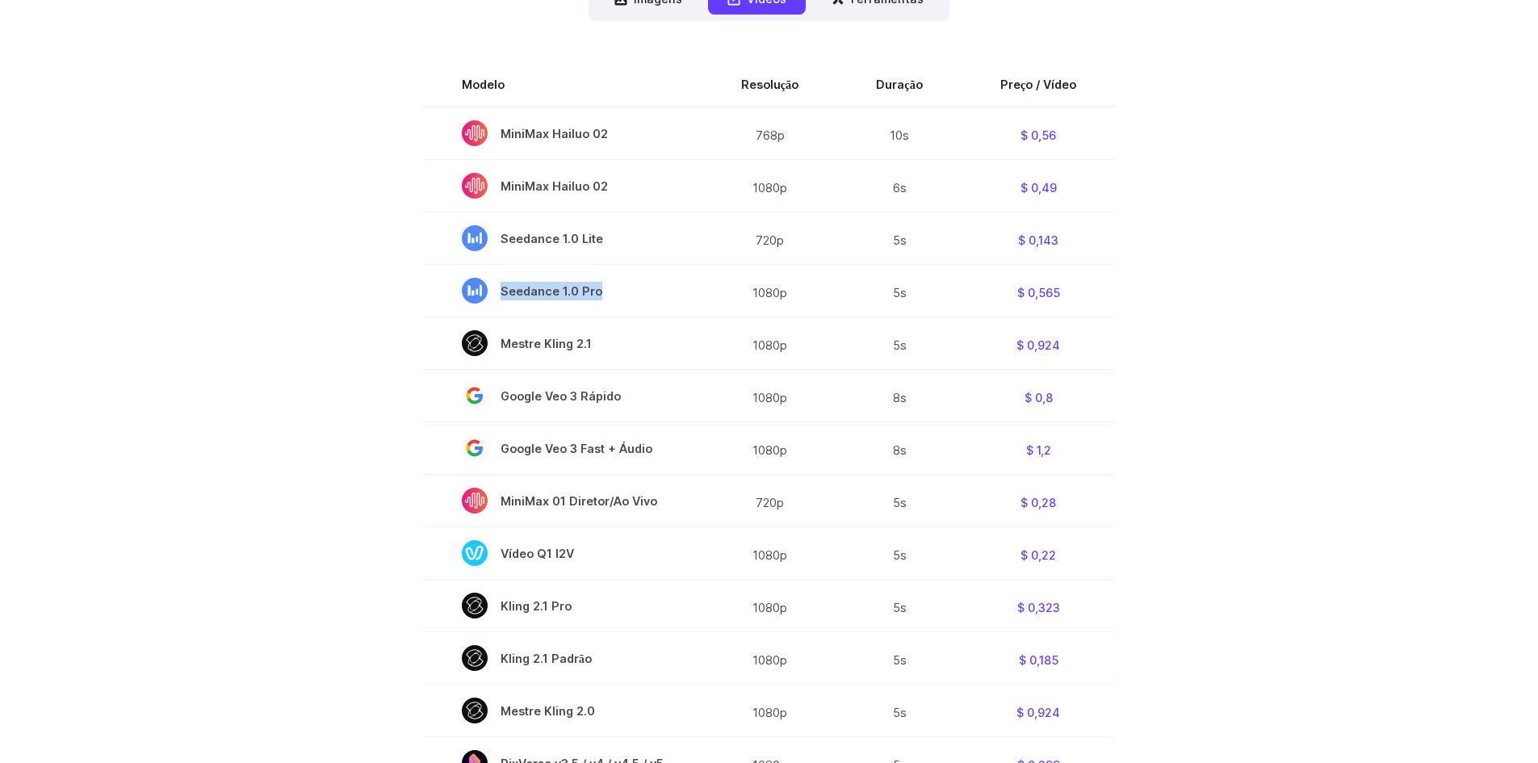
copy font "Seedance 1.0 Pro"
click at [1225, 324] on section "Modelo Resolução Duração Preço / Vídeo MiniMax Hailuo 02 768p 10s $ 0,56 MiniMa…" at bounding box center [769, 608] width 1124 height 1096
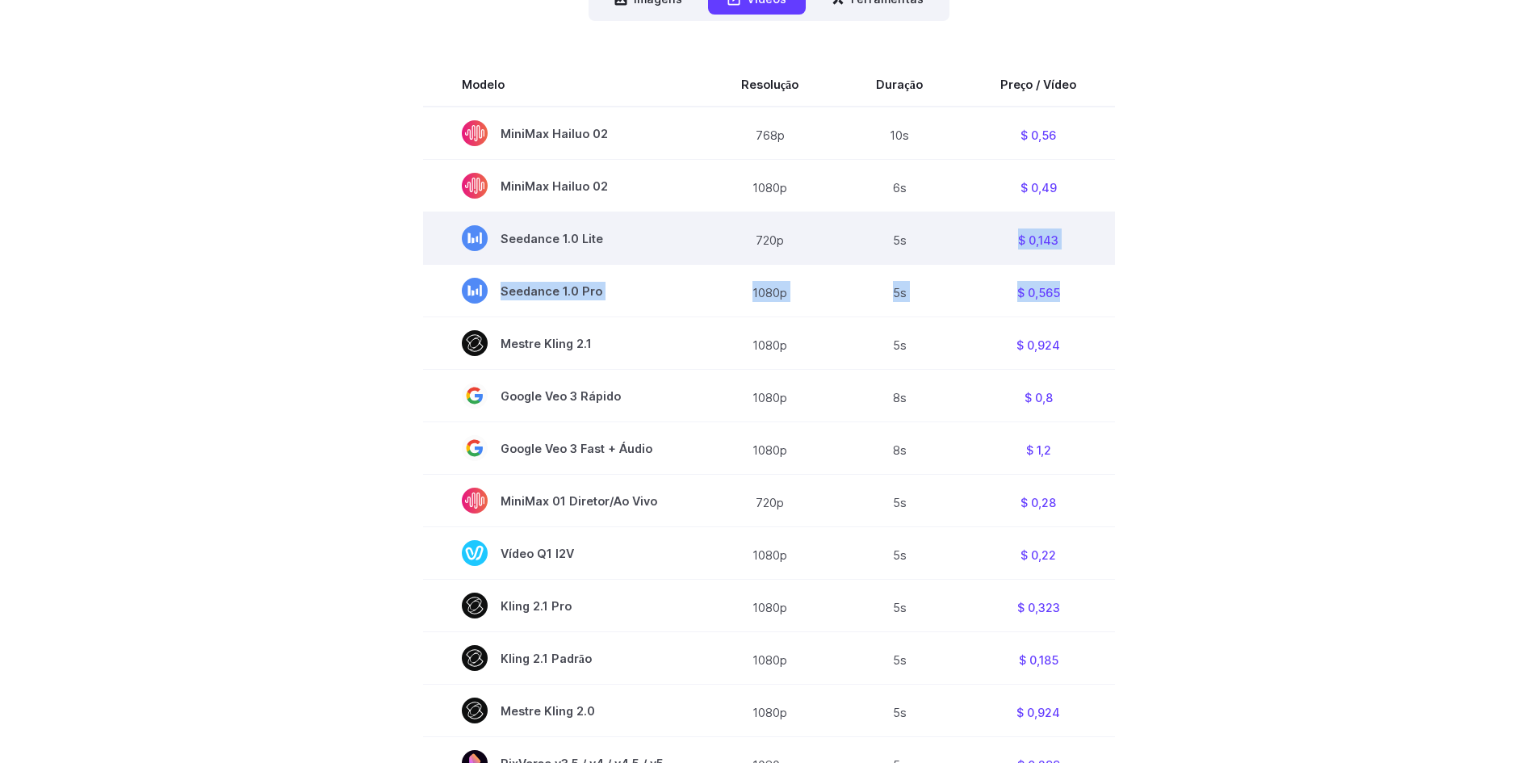
drag, startPoint x: 1038, startPoint y: 294, endPoint x: 852, endPoint y: 251, distance: 191.3
click at [856, 256] on tbody "Modelo Resolução Duração Preço / Vídeo MiniMax Hailuo 02 768p 10s $ 0,56 MiniMa…" at bounding box center [769, 608] width 693 height 1096
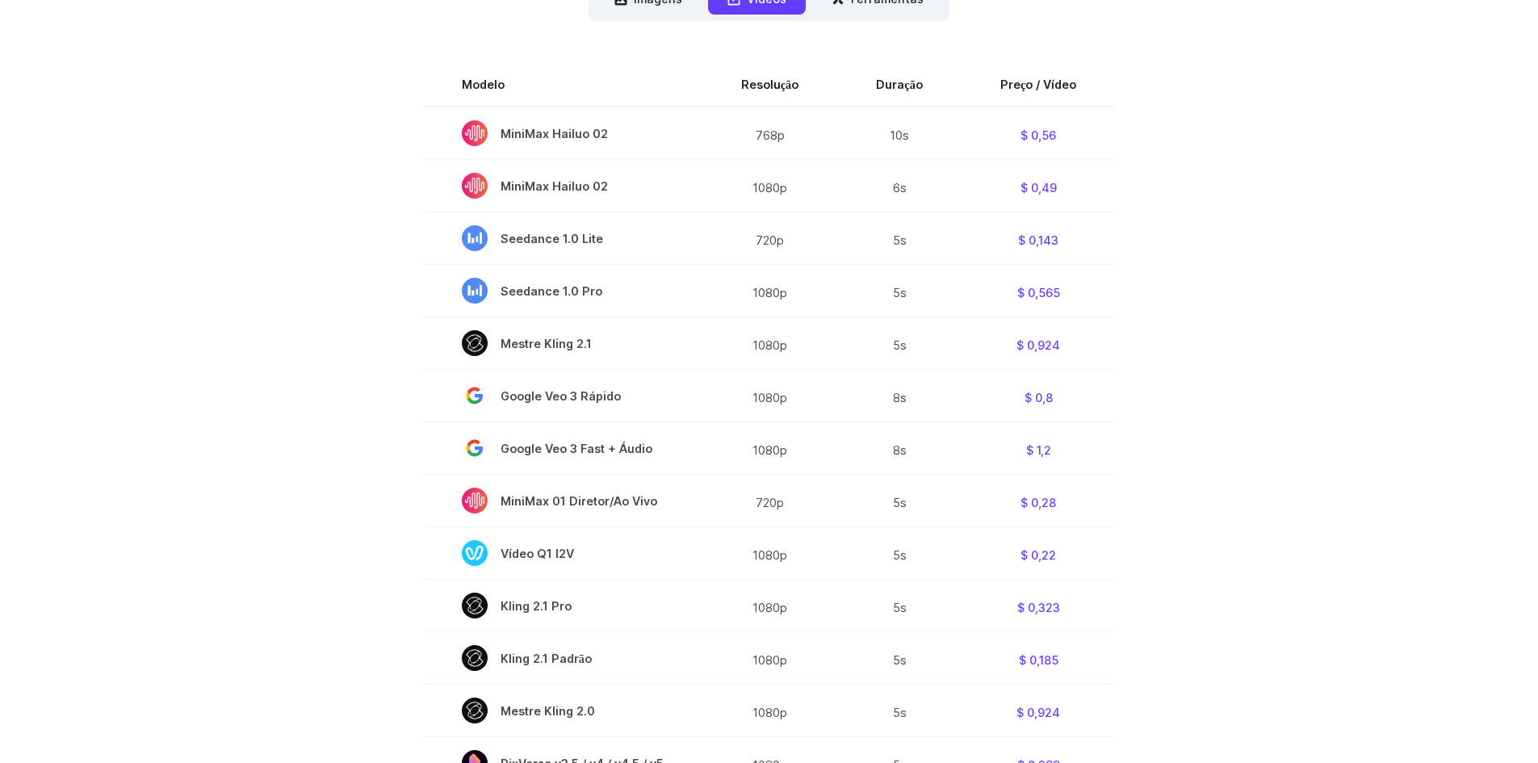
click at [1228, 337] on section "Modelo Resolução Duração Preço / Vídeo MiniMax Hailuo 02 768p 10s $ 0,56 MiniMa…" at bounding box center [769, 608] width 1124 height 1096
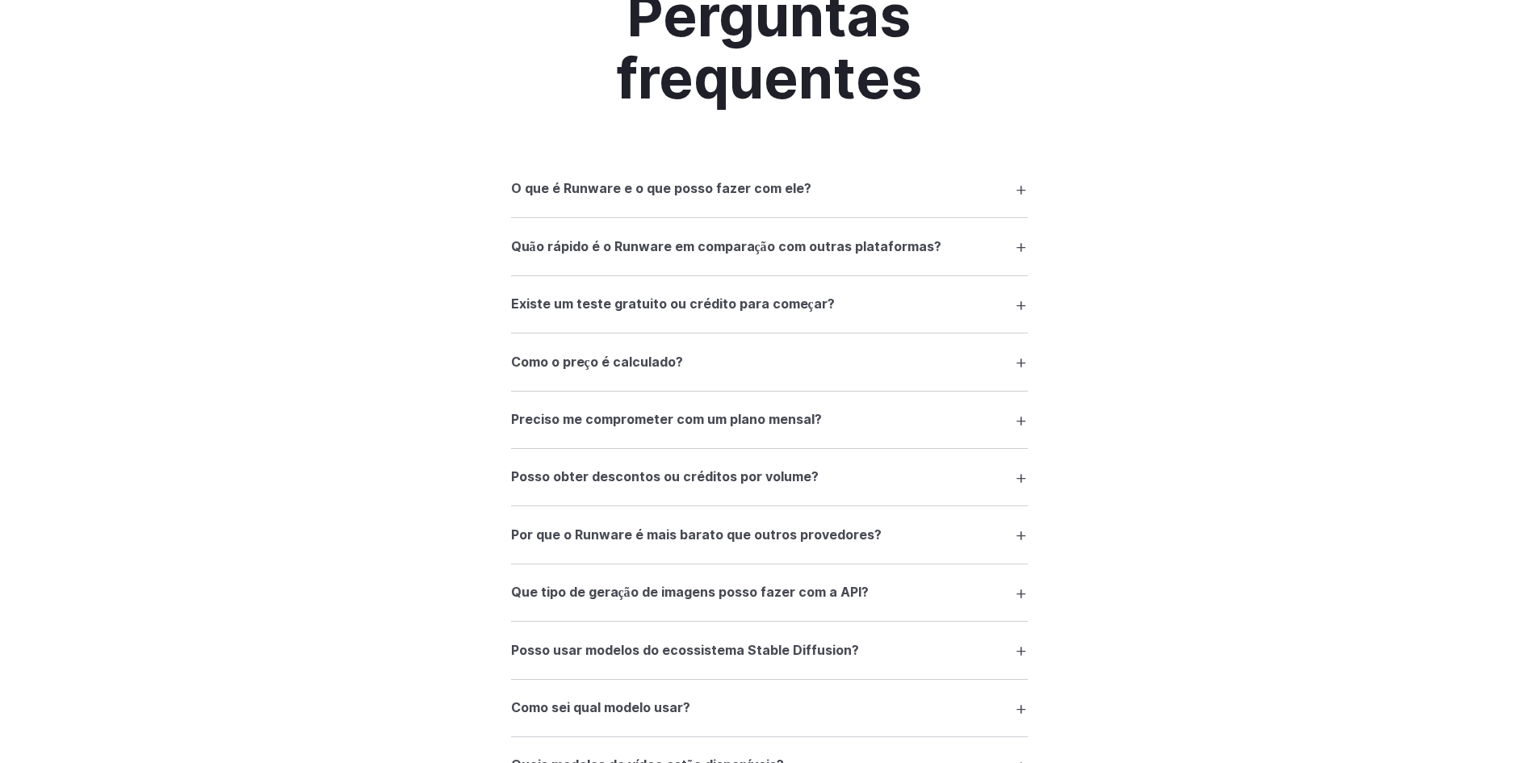
scroll to position [2422, 0]
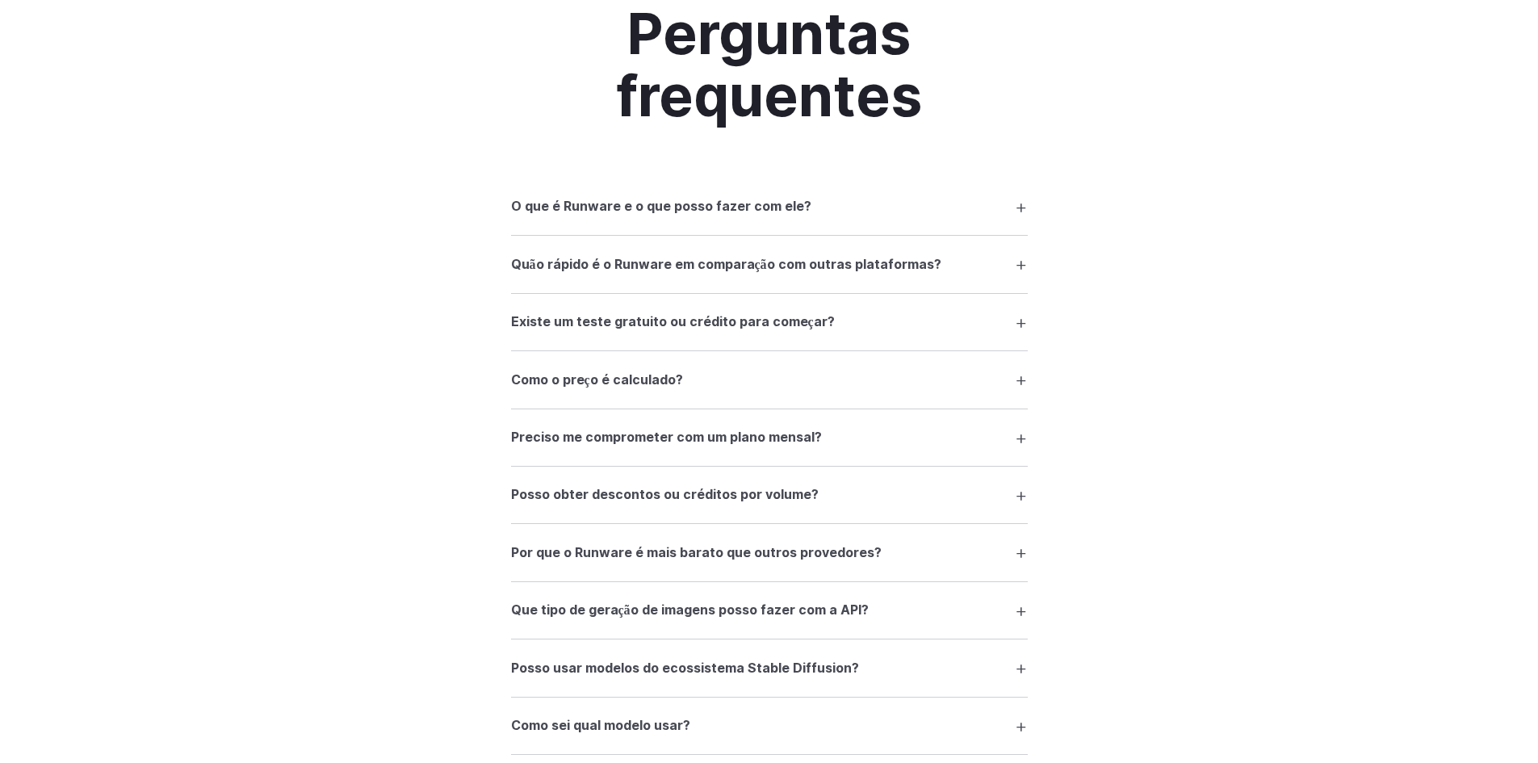
click at [865, 236] on details "O que é Runware e o que posso fazer com ele? Runware é uma plataforma de inferê…" at bounding box center [769, 206] width 517 height 57
click at [856, 272] on font "Quão rápido é o Runware em comparação com outras plataformas?" at bounding box center [726, 264] width 430 height 16
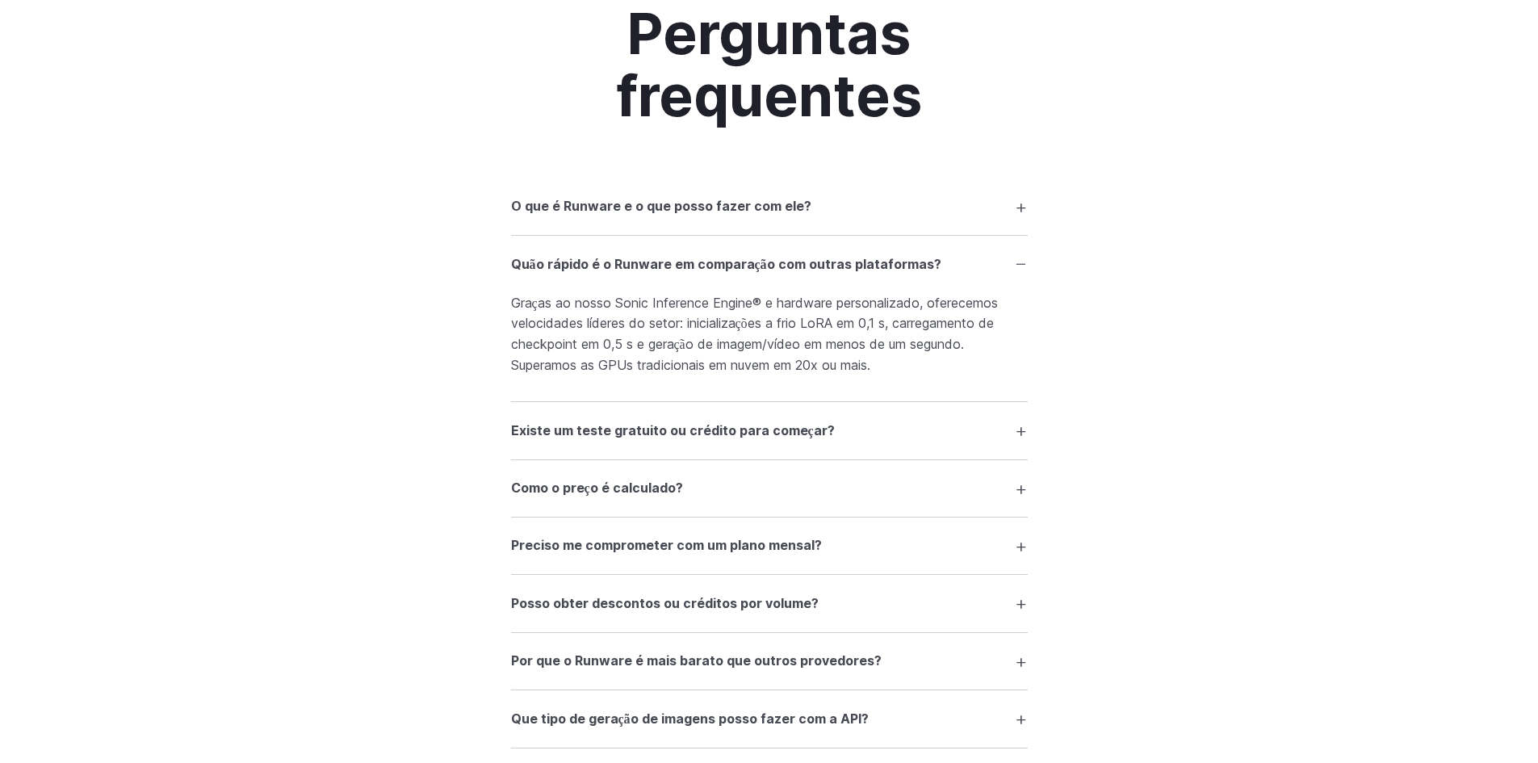
click at [883, 272] on font "Quão rápido é o Runware em comparação com outras plataformas?" at bounding box center [726, 264] width 430 height 16
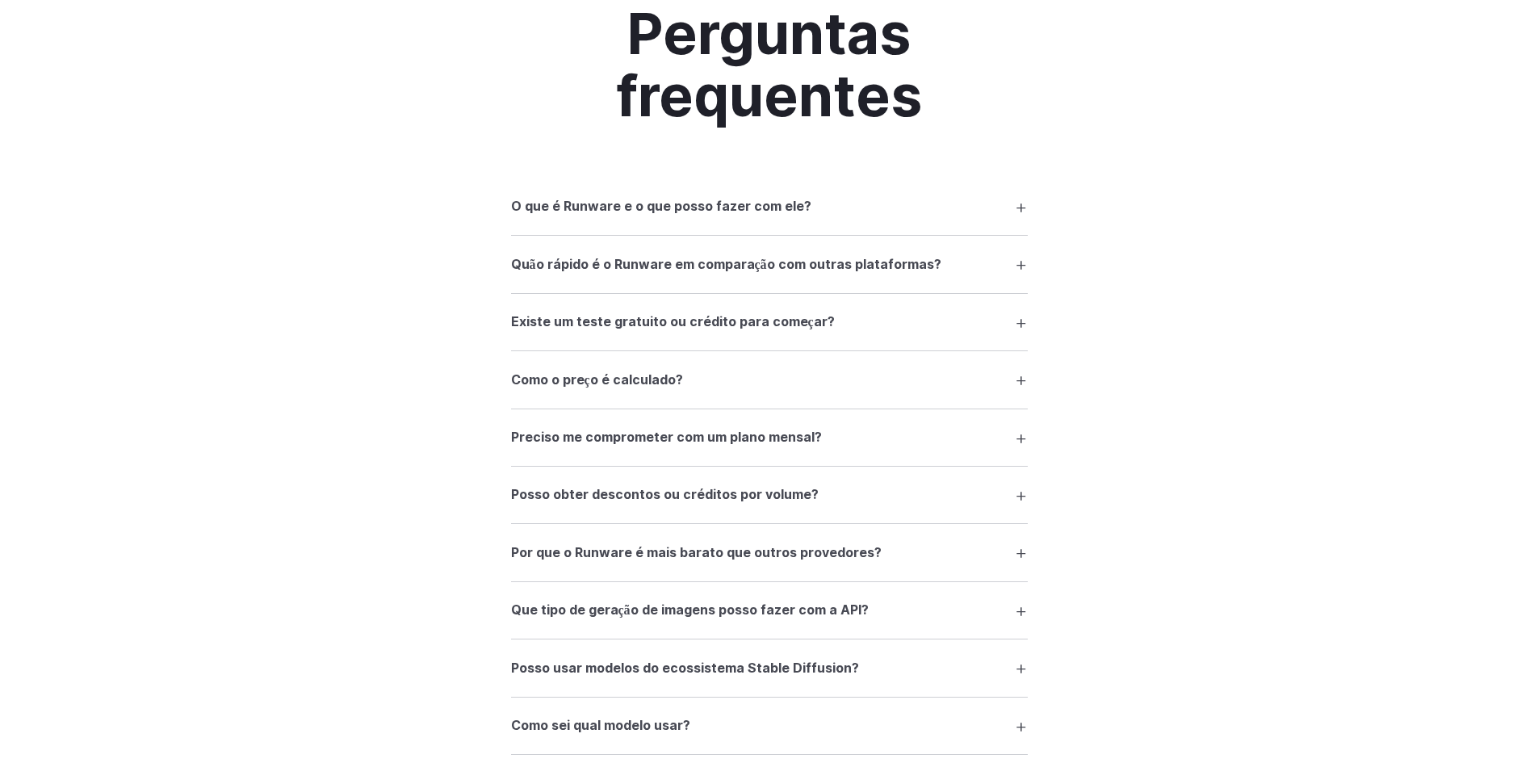
click at [876, 337] on summary "Existe um teste gratuito ou crédito para começar?" at bounding box center [769, 322] width 517 height 31
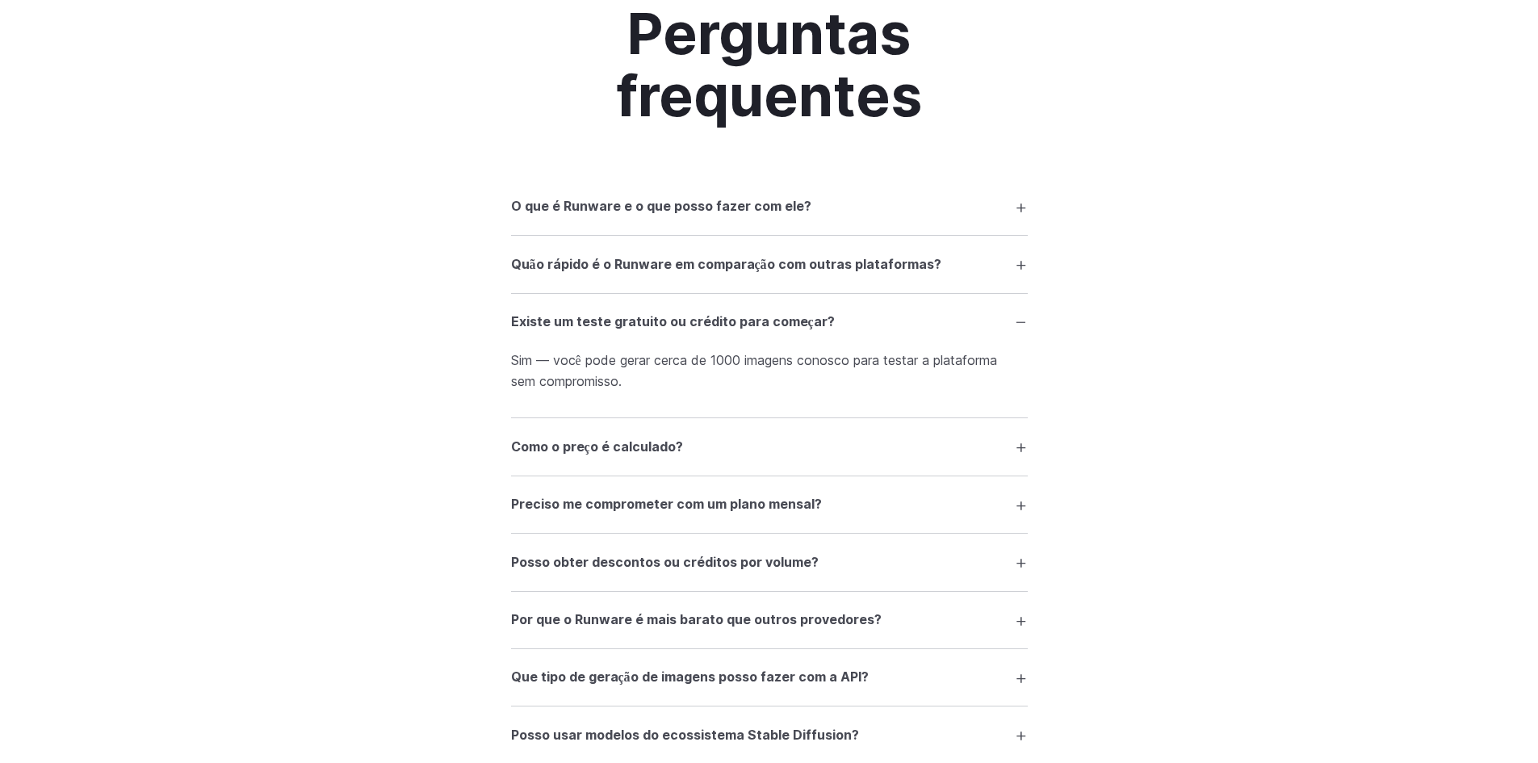
click at [870, 337] on summary "Existe um teste gratuito ou crédito para começar?" at bounding box center [769, 322] width 517 height 31
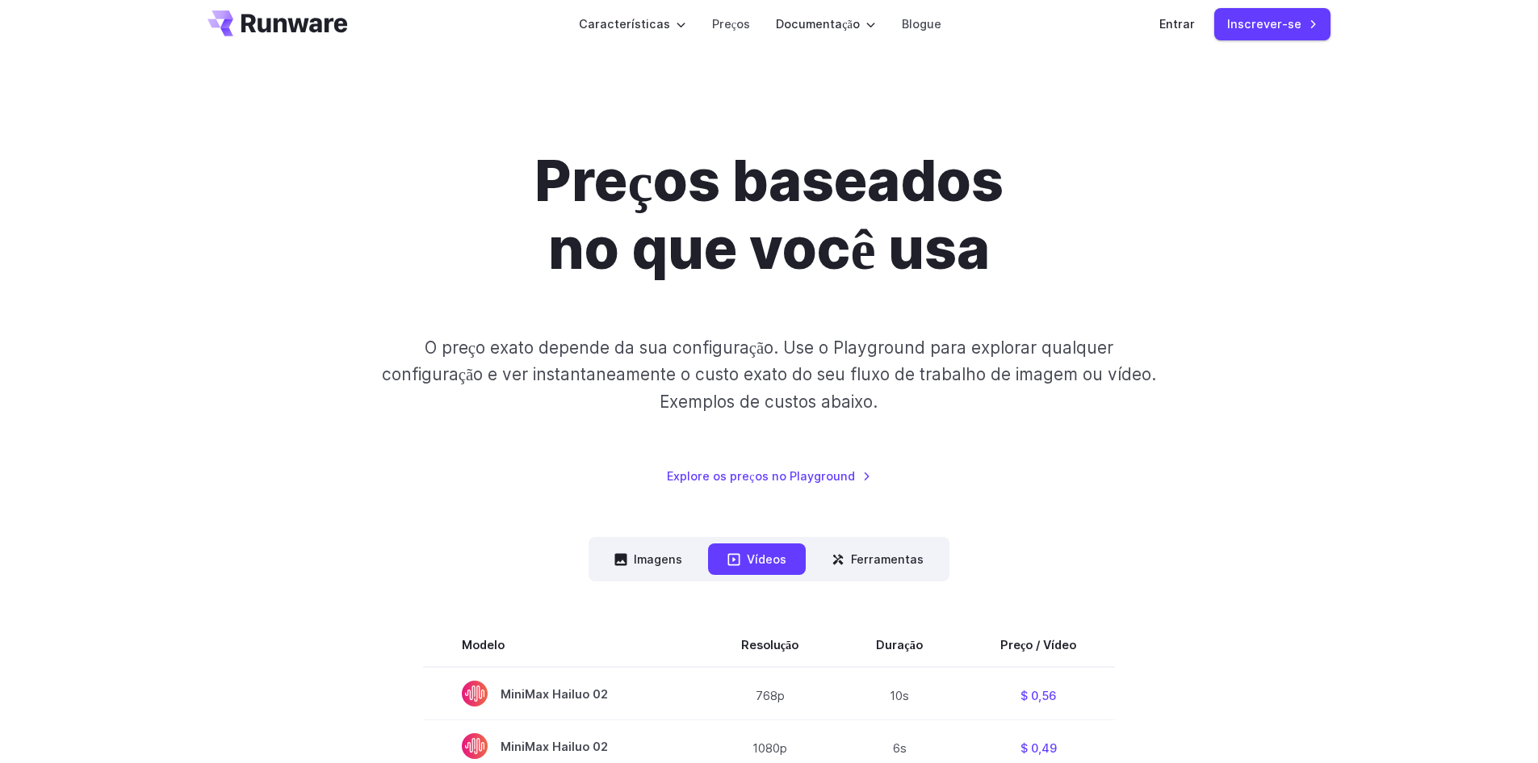
scroll to position [0, 0]
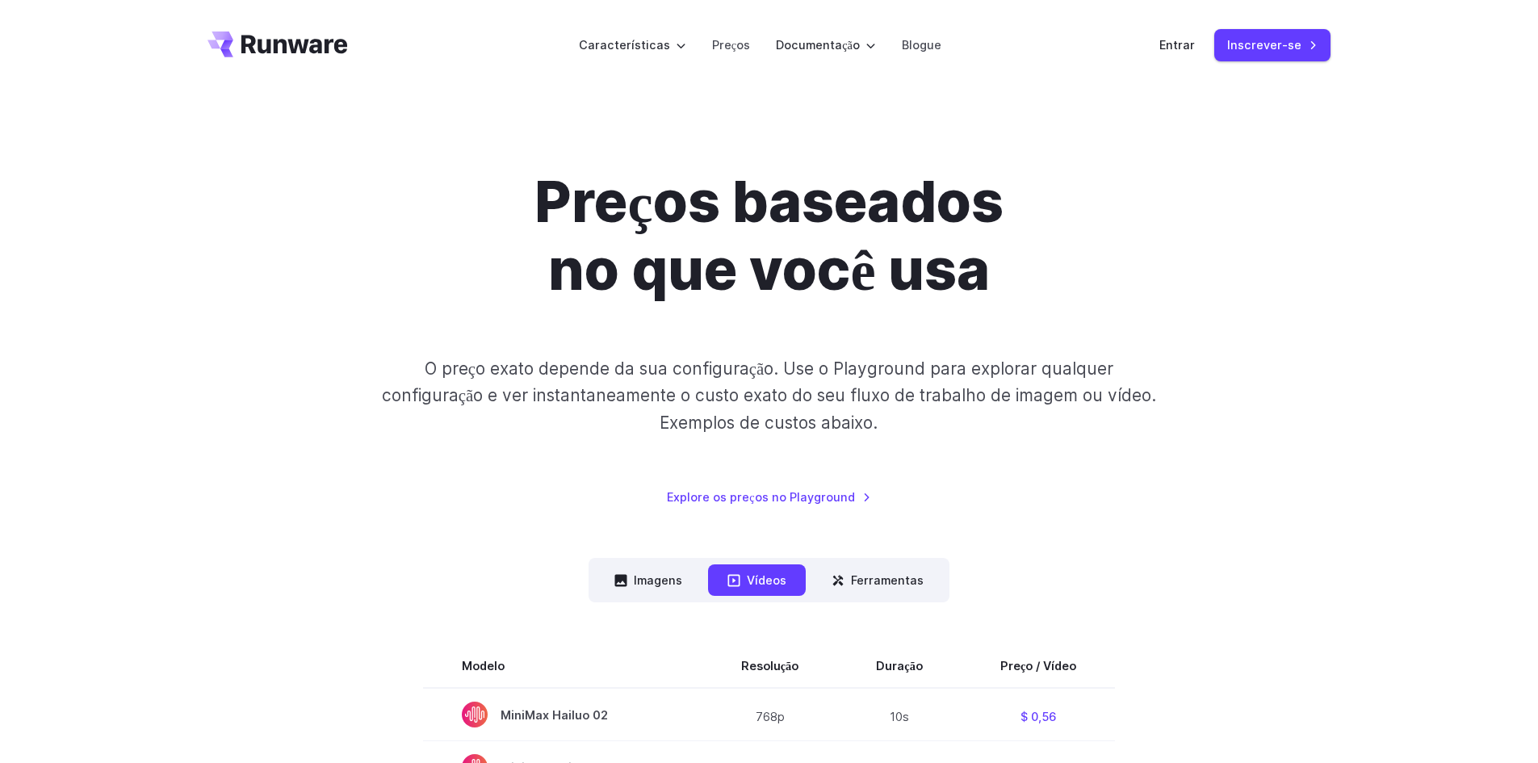
click at [951, 292] on font "Preços baseados no que você usa" at bounding box center [768, 235] width 468 height 136
